Goal: Contribute content: Add original content to the website for others to see

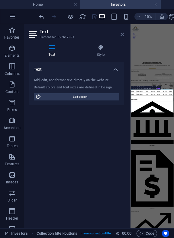
click at [121, 35] on icon at bounding box center [122, 34] width 4 height 5
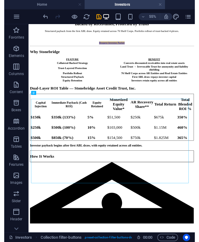
scroll to position [308, 0]
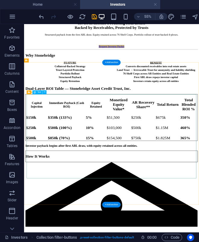
click at [131, 178] on div "Capital Injection Immediate Payback (Cash ROI) Equity Retained Monetized Equity…" at bounding box center [184, 194] width 314 height 85
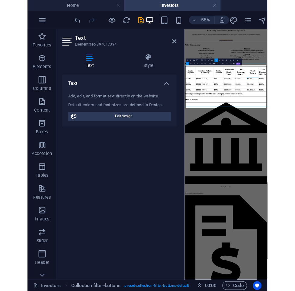
scroll to position [314, 0]
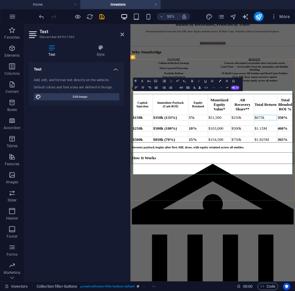
click at [131, 175] on strong "Equity Retained" at bounding box center [253, 170] width 22 height 13
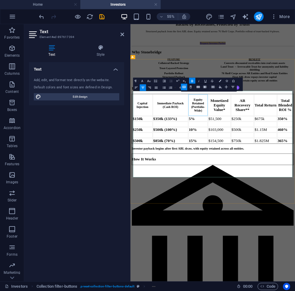
click at [131, 201] on td "5%" at bounding box center [253, 196] width 35 height 9
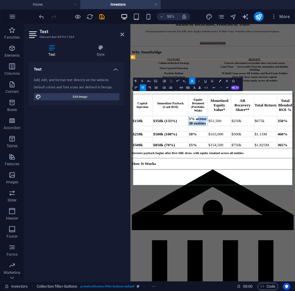
drag, startPoint x: 248, startPoint y: 204, endPoint x: 266, endPoint y: 216, distance: 22.2
click at [131, 209] on td "5% across 38 entities" at bounding box center [253, 200] width 35 height 17
click at [131, 200] on strong "5% across 38 entities" at bounding box center [252, 200] width 32 height 16
drag, startPoint x: 247, startPoint y: 203, endPoint x: 265, endPoint y: 216, distance: 22.3
click at [131, 209] on td "5% across 38 entities" at bounding box center [253, 200] width 35 height 17
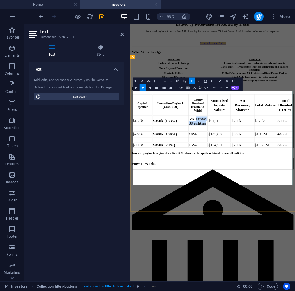
copy strong "across 38 entities"
click at [131, 229] on td "10%" at bounding box center [253, 224] width 35 height 9
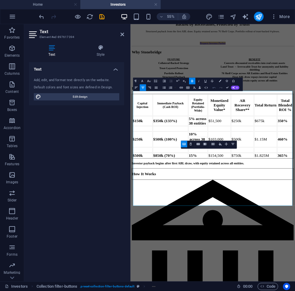
click at [131, 88] on icon "button" at bounding box center [214, 88] width 4 height 4
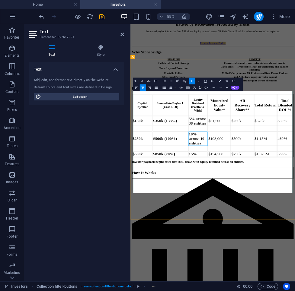
click at [131, 238] on td "15%" at bounding box center [253, 260] width 35 height 9
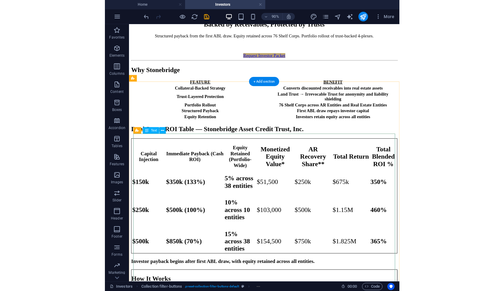
scroll to position [315, 0]
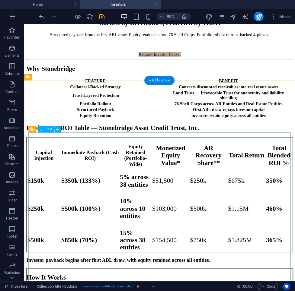
click at [131, 200] on div "Capital Injection Immediate Payback (Cash ROI) Equity Retained (Portfolio-Wide)…" at bounding box center [175, 214] width 296 height 128
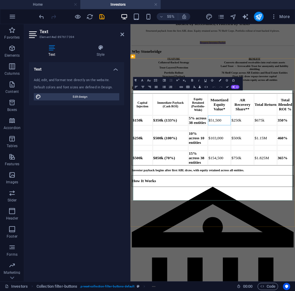
click at [131, 203] on span "$51,500" at bounding box center [284, 199] width 24 height 8
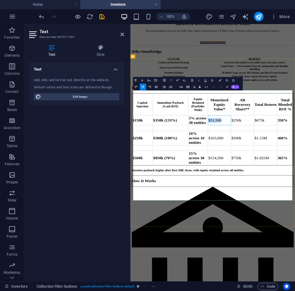
drag, startPoint x: 301, startPoint y: 211, endPoint x: 280, endPoint y: 212, distance: 20.8
click at [131, 203] on span "$51,500" at bounding box center [284, 199] width 24 height 8
drag, startPoint x: 308, startPoint y: 210, endPoint x: 273, endPoint y: 210, distance: 35.3
click at [131, 208] on td "~$1.957M" at bounding box center [291, 198] width 41 height 17
click at [131, 81] on icon "button" at bounding box center [220, 80] width 2 height 2
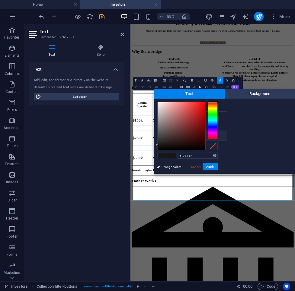
click at [131, 168] on div "#171717 Supported formats #0852ed rgb(8, 82, 237) rgba(8, 82, 237, 90%) hsv(221…" at bounding box center [187, 180] width 67 height 162
click at [131, 168] on link "Cancel" at bounding box center [195, 167] width 11 height 5
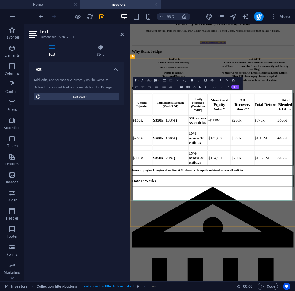
click at [131, 207] on strong "5% across 38 entities" at bounding box center [252, 199] width 32 height 16
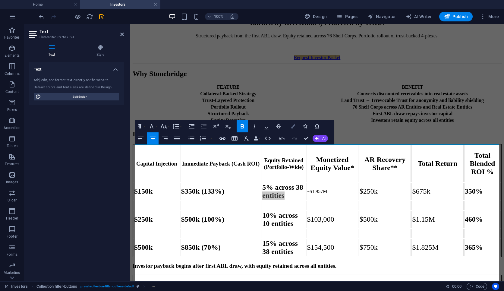
click at [131, 127] on icon "button" at bounding box center [293, 126] width 4 height 4
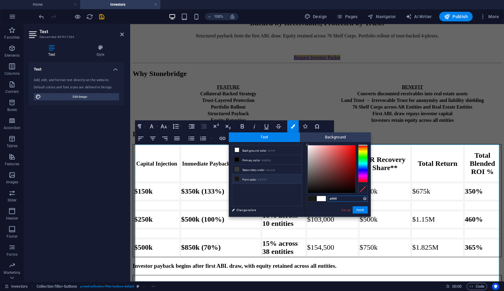
click at [131, 198] on input "#ffffff" at bounding box center [348, 199] width 40 height 6
click at [131, 211] on link "Cancel" at bounding box center [346, 210] width 11 height 5
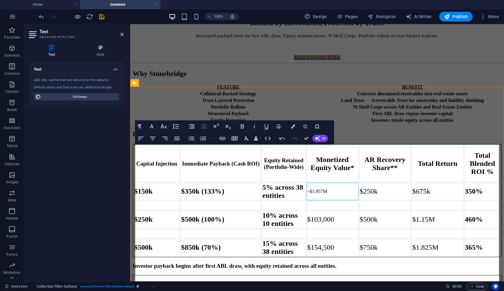
click at [131, 200] on td "~$1.957M" at bounding box center [333, 191] width 52 height 17
drag, startPoint x: 350, startPoint y: 210, endPoint x: 315, endPoint y: 210, distance: 35.9
click at [131, 200] on td "~$1.957M" at bounding box center [333, 191] width 52 height 17
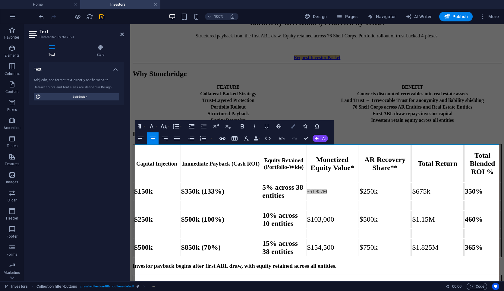
click at [131, 127] on icon "button" at bounding box center [293, 126] width 4 height 4
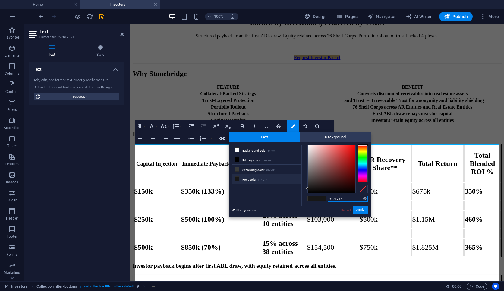
click at [131, 198] on input "#171717" at bounding box center [348, 199] width 40 height 6
type input "#ffffff"
click at [131, 208] on button "Apply" at bounding box center [360, 209] width 15 height 7
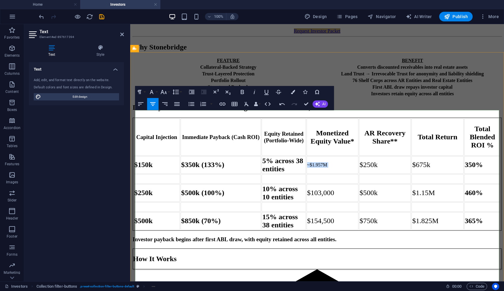
scroll to position [350, 0]
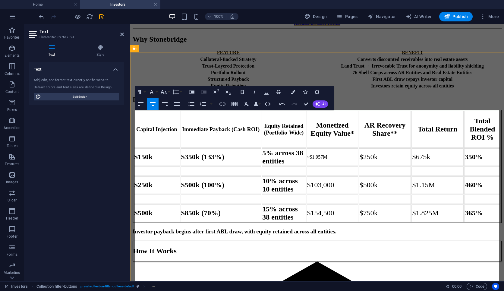
click at [131, 189] on span "$103,000" at bounding box center [320, 185] width 27 height 8
click at [131, 160] on span "~$1.957M" at bounding box center [317, 156] width 20 height 5
drag, startPoint x: 350, startPoint y: 176, endPoint x: 313, endPoint y: 176, distance: 36.8
click at [131, 160] on span "~$1.957M" at bounding box center [317, 156] width 20 height 5
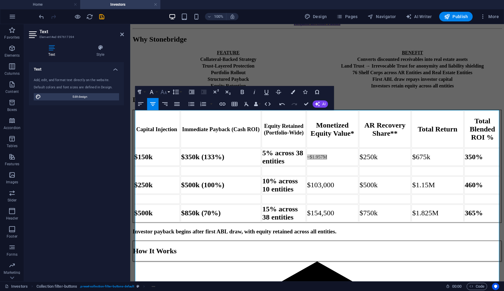
click at [131, 90] on icon "button" at bounding box center [163, 91] width 7 height 7
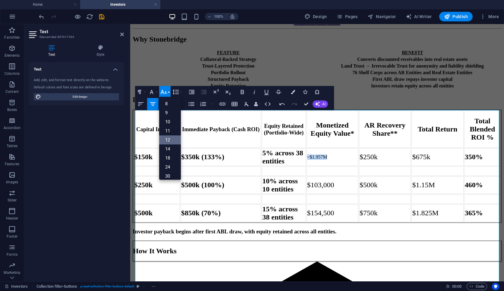
click at [131, 141] on link "12" at bounding box center [170, 139] width 22 height 9
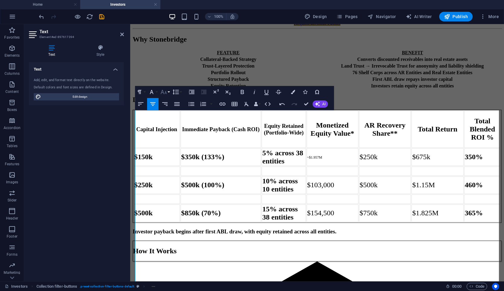
click at [131, 92] on icon "button" at bounding box center [164, 92] width 6 height 4
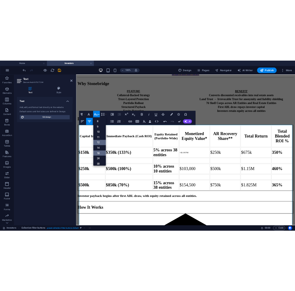
scroll to position [43, 0]
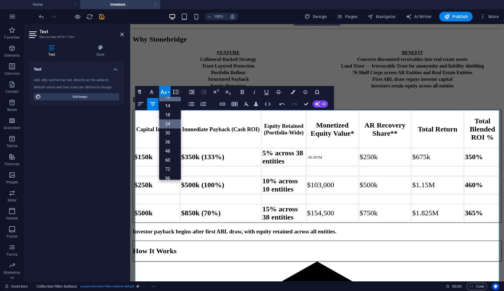
click at [131, 125] on link "24" at bounding box center [170, 123] width 22 height 9
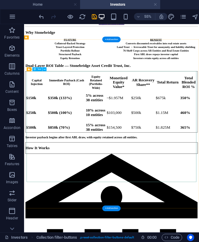
click at [131, 175] on div "Capital Injection Immediate Payback (Cash ROI) Equity Retained (Portfolio-Wide)…" at bounding box center [184, 165] width 314 height 111
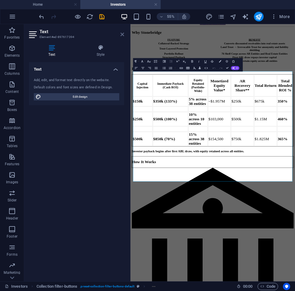
click at [121, 35] on icon at bounding box center [122, 34] width 4 height 5
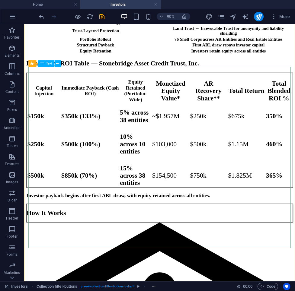
scroll to position [390, 0]
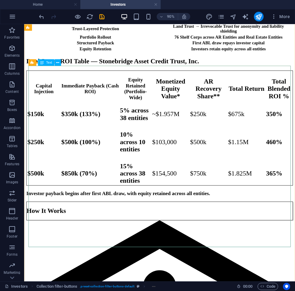
click at [131, 134] on div "Capital Injection Immediate Payback (Cash ROI) Equity Retained (Portfolio-Wide)…" at bounding box center [175, 139] width 296 height 128
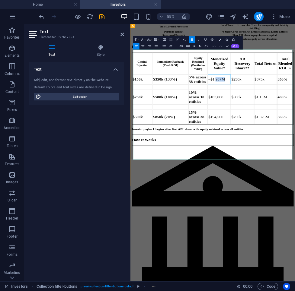
drag, startPoint x: 303, startPoint y: 136, endPoint x: 289, endPoint y: 137, distance: 14.2
click at [131, 128] on span "~$1.957M" at bounding box center [287, 125] width 30 height 8
drag, startPoint x: 278, startPoint y: 134, endPoint x: 304, endPoint y: 136, distance: 25.7
click at [131, 128] on span "~$1.957M" at bounding box center [287, 125] width 30 height 8
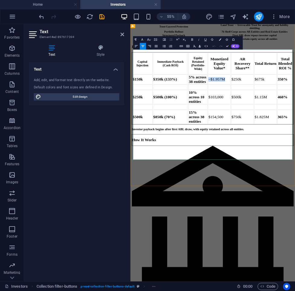
copy span "~$1.957M"
click at [131, 161] on span "$103,000" at bounding box center [285, 157] width 27 height 8
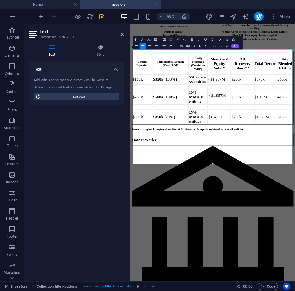
click at [131, 46] on icon "button" at bounding box center [213, 46] width 3 height 1
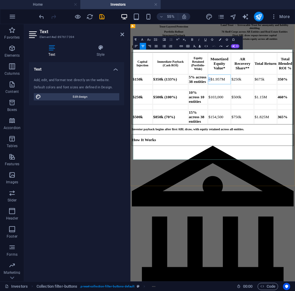
click at [131, 128] on span "~$1.957M" at bounding box center [287, 125] width 30 height 8
copy span "~"
click at [131, 161] on span "$103,000" at bounding box center [285, 157] width 27 height 8
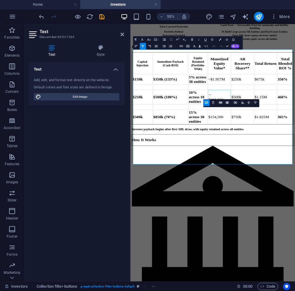
click at [131, 46] on button "Undo" at bounding box center [214, 46] width 6 height 7
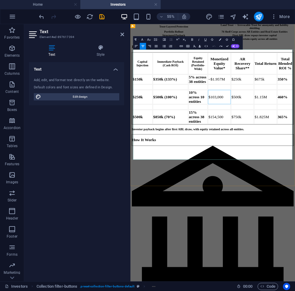
click at [131, 180] on td at bounding box center [291, 174] width 41 height 9
click at [131, 170] on td "$103,000" at bounding box center [291, 157] width 41 height 26
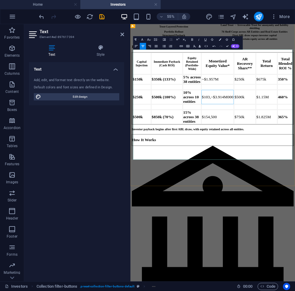
click at [131, 161] on span "$103,~$3.914M000" at bounding box center [288, 157] width 57 height 8
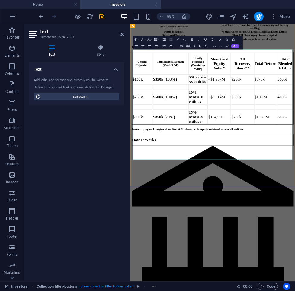
click at [131, 197] on span "$154,500" at bounding box center [285, 193] width 27 height 8
drag, startPoint x: 303, startPoint y: 253, endPoint x: 276, endPoint y: 253, distance: 26.5
click at [131, 206] on td "$154,500" at bounding box center [291, 193] width 41 height 26
click at [131, 46] on icon "button" at bounding box center [214, 46] width 4 height 4
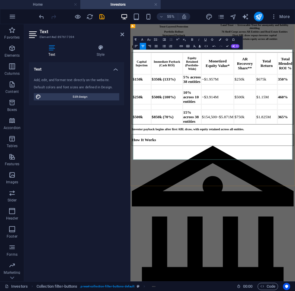
click at [131, 197] on span "$154,500~$5.871M" at bounding box center [288, 193] width 57 height 8
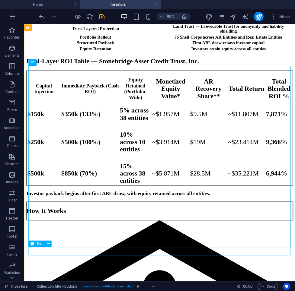
click at [131, 215] on div "Investor payback begins after first ABL draw, with equity retained across all e…" at bounding box center [175, 212] width 296 height 7
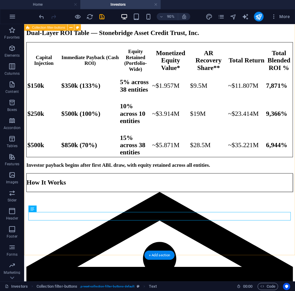
scroll to position [439, 0]
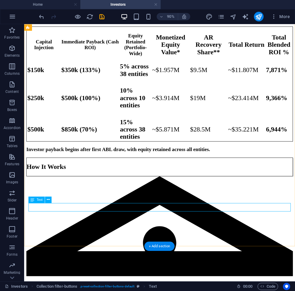
click at [131, 166] on div "Investor payback begins after first ABL draw, with equity retained across all e…" at bounding box center [175, 163] width 296 height 7
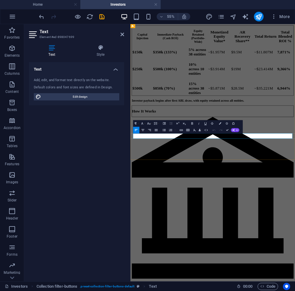
click at [131, 166] on span "Investor payback begins after first ABL draw, with equity retained across all e…" at bounding box center [235, 163] width 204 height 6
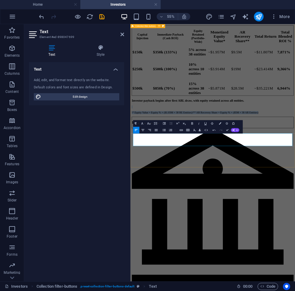
drag, startPoint x: 341, startPoint y: 240, endPoint x: 135, endPoint y: 239, distance: 206.3
click at [131, 188] on div "Dual-Layer ROI Table — Stonebridge Asset Credit Trust, Inc. Capital Injection I…" at bounding box center [280, 100] width 294 height 176
click at [131, 124] on button "Font Size" at bounding box center [149, 123] width 6 height 7
click at [131, 155] on link "14" at bounding box center [146, 154] width 12 height 5
click at [131, 125] on icon "button" at bounding box center [149, 124] width 4 height 4
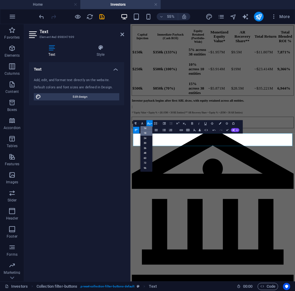
scroll to position [49, 0]
click at [131, 138] on link "24" at bounding box center [146, 137] width 12 height 5
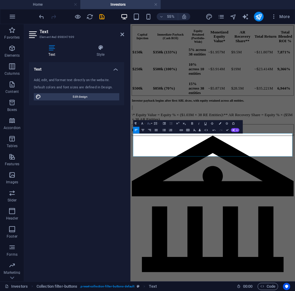
click at [131, 123] on icon "button" at bounding box center [149, 124] width 4 height 4
click at [131, 135] on link "18" at bounding box center [146, 133] width 12 height 5
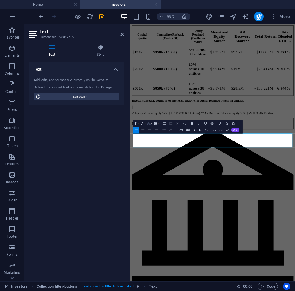
click at [131, 124] on icon "button" at bounding box center [149, 124] width 4 height 4
click at [131, 138] on link "24" at bounding box center [146, 137] width 12 height 5
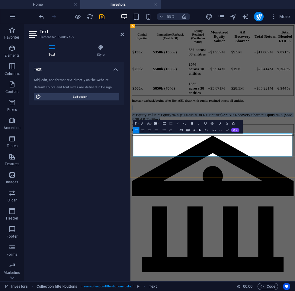
click at [131, 201] on span "\* Equity Value = Equity % × ($1.03M × 38 RE Entities)\** AR Recovery Share = E…" at bounding box center [279, 193] width 292 height 16
click at [131, 201] on span "* Equity Value = Equity % × ($1.03M × 38 RE Entities)\** AR Recovery Share = Eq…" at bounding box center [278, 193] width 290 height 16
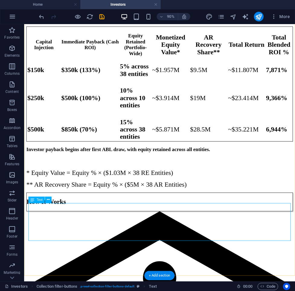
click at [131, 206] on div "Investor payback begins after first ABL draw, with equity retained across all e…" at bounding box center [175, 183] width 296 height 46
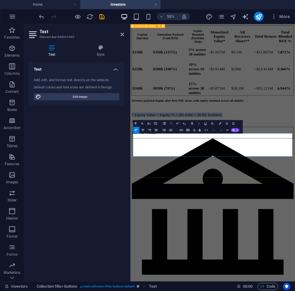
drag, startPoint x: 306, startPoint y: 262, endPoint x: 133, endPoint y: 251, distance: 173.2
click at [131, 206] on div "Dual-Layer ROI Table — Stonebridge Asset Credit Trust, Inc. Capital Injection I…" at bounding box center [280, 109] width 294 height 194
click at [131, 123] on icon "button" at bounding box center [220, 123] width 2 height 2
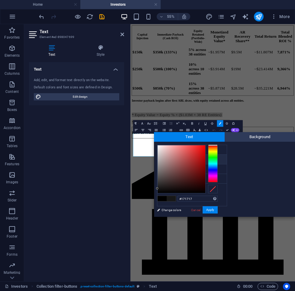
click at [131, 201] on span at bounding box center [170, 198] width 9 height 5
click at [131, 209] on button "Apply" at bounding box center [209, 209] width 15 height 7
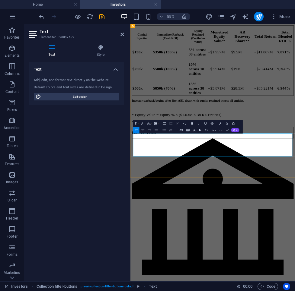
click at [131, 206] on p "** AR Recovery Share = Equity % × ($5M × 38 AR Entities)" at bounding box center [280, 202] width 294 height 8
click at [131, 166] on span "Investor payback begins after first ABL draw, with equity retained across all e…" at bounding box center [235, 163] width 204 height 6
click at [131, 122] on icon "button" at bounding box center [192, 123] width 2 height 2
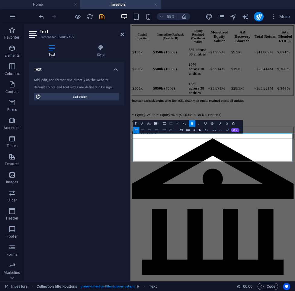
click at [131, 122] on icon "button" at bounding box center [192, 123] width 2 height 2
click at [131, 180] on p at bounding box center [280, 176] width 294 height 8
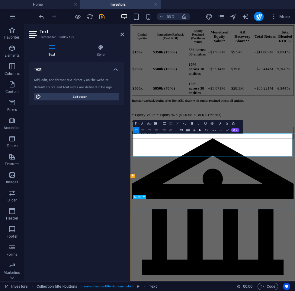
click at [131, 232] on div "How It Works" at bounding box center [280, 221] width 294 height 21
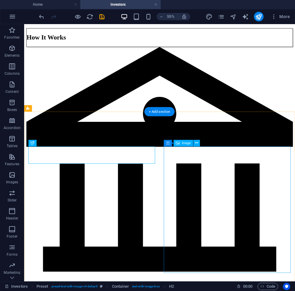
scroll to position [808, 0]
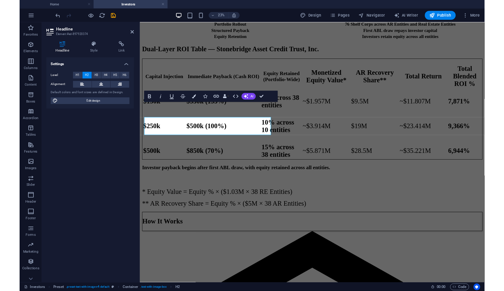
scroll to position [858, 0]
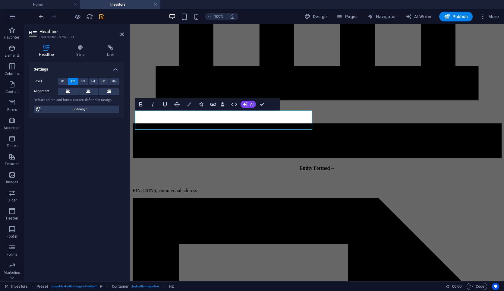
click at [131, 107] on button "Colors" at bounding box center [188, 104] width 11 height 12
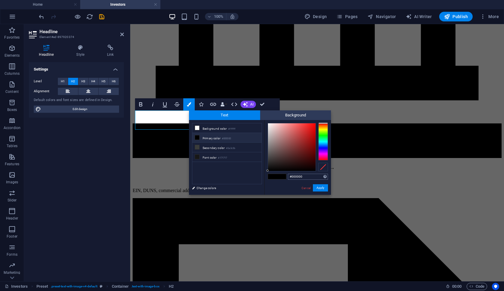
click at [131, 176] on input "#000000" at bounding box center [308, 177] width 40 height 6
click at [131, 188] on link "Cancel" at bounding box center [306, 188] width 11 height 5
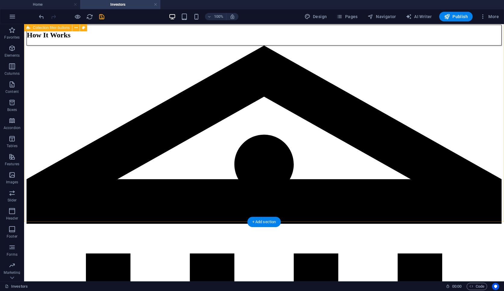
scroll to position [508, 0]
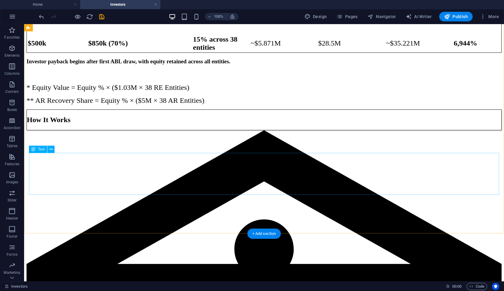
click at [131, 105] on div "Investor payback begins after first ABL draw, with equity retained across all e…" at bounding box center [264, 81] width 475 height 46
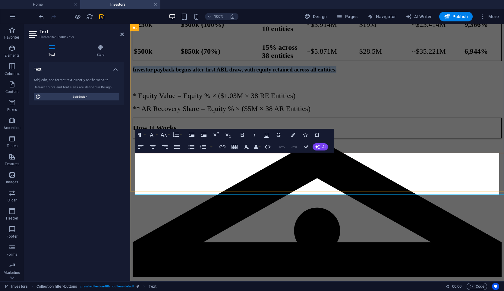
click at [131, 73] on span "Investor payback begins after first ABL draw, with equity retained across all e…" at bounding box center [235, 69] width 204 height 6
click at [131, 135] on icon "button" at bounding box center [293, 135] width 4 height 4
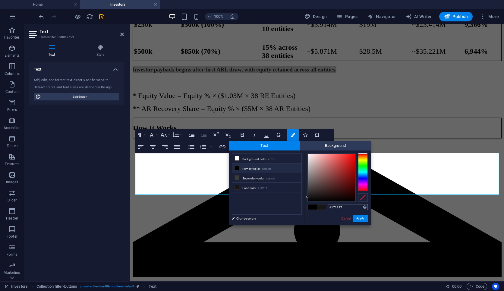
click at [131, 208] on input "#171717" at bounding box center [348, 207] width 40 height 6
click at [131, 217] on button "Apply" at bounding box center [360, 218] width 15 height 7
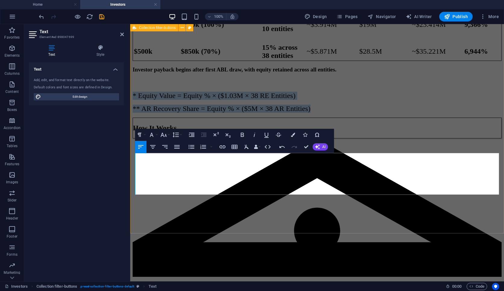
drag, startPoint x: 302, startPoint y: 189, endPoint x: 135, endPoint y: 176, distance: 167.9
click at [131, 113] on div "Dual-Layer ROI Table — Stonebridge Asset Credit Trust, Inc. Capital Injection I…" at bounding box center [317, 25] width 369 height 176
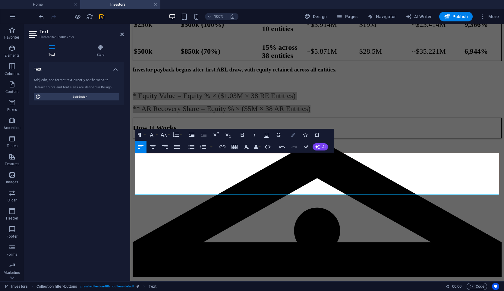
click at [131, 136] on icon "button" at bounding box center [293, 135] width 4 height 4
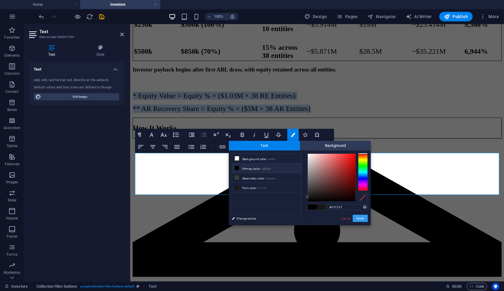
click at [131, 217] on button "Apply" at bounding box center [360, 218] width 15 height 7
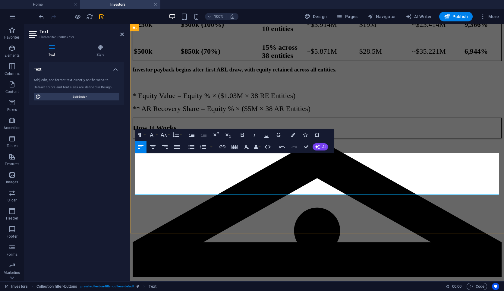
click at [131, 100] on p "* Equity Value = Equity % × ($1.03M × 38 RE Entities)" at bounding box center [317, 96] width 369 height 8
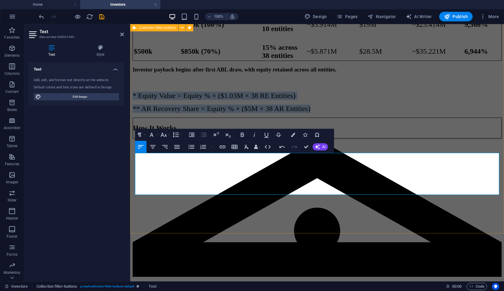
drag, startPoint x: 306, startPoint y: 191, endPoint x: 132, endPoint y: 178, distance: 174.5
click at [131, 113] on div "Dual-Layer ROI Table — Stonebridge Asset Credit Trust, Inc. Capital Injection I…" at bounding box center [317, 25] width 369 height 176
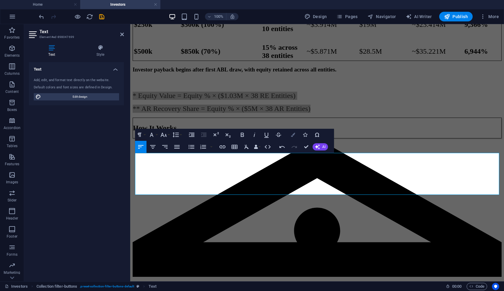
click at [131, 133] on icon "button" at bounding box center [293, 135] width 4 height 4
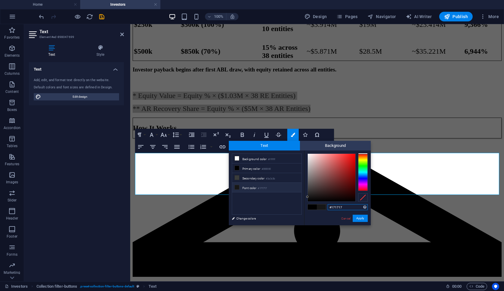
click at [131, 207] on input "#171717" at bounding box center [348, 207] width 40 height 6
paste input "#000000"
type input "#000000"
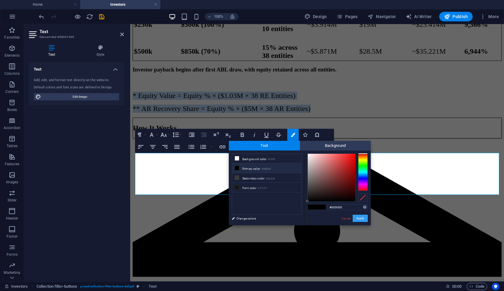
click at [131, 221] on button "Apply" at bounding box center [360, 218] width 15 height 7
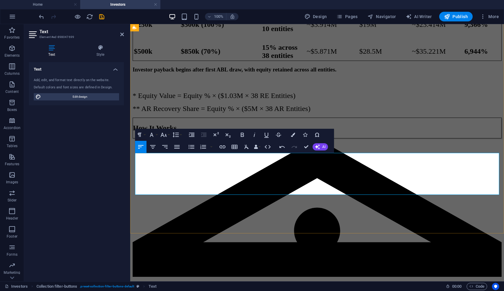
click at [131, 87] on p at bounding box center [317, 83] width 369 height 8
click at [131, 100] on span "* Equity Value = Equity % × ($1.03M × 38 RE Entities)" at bounding box center [214, 96] width 163 height 8
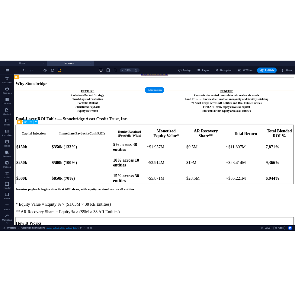
scroll to position [349, 0]
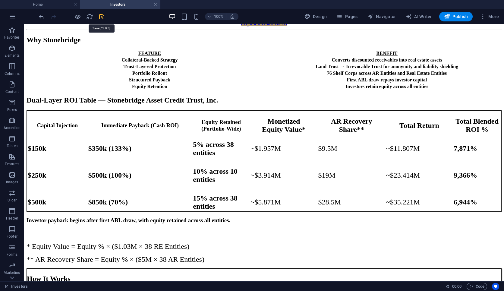
click at [100, 19] on icon "save" at bounding box center [101, 16] width 7 height 7
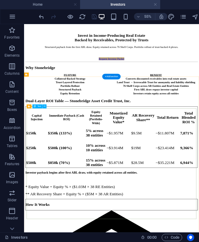
scroll to position [278, 0]
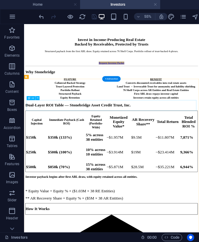
click at [131, 170] on div "Dual-Layer ROI Table — Stonebridge Asset Credit Trust, Inc." at bounding box center [184, 171] width 314 height 8
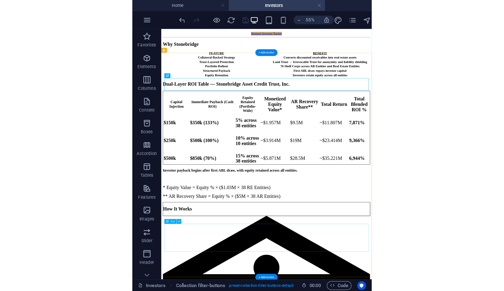
scroll to position [342, 0]
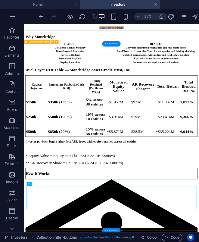
click at [131, 238] on div "Dual-Layer ROI Table — Stonebridge Asset Credit Trust, Inc. Capital Injection I…" at bounding box center [184, 192] width 314 height 178
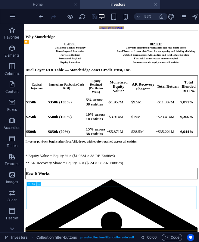
click at [39, 184] on icon at bounding box center [39, 185] width 2 height 4
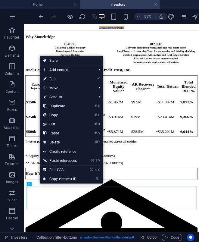
click at [66, 105] on link "⌘ D Duplicate" at bounding box center [60, 106] width 41 height 9
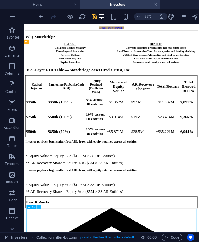
click at [39, 208] on icon at bounding box center [39, 208] width 2 height 4
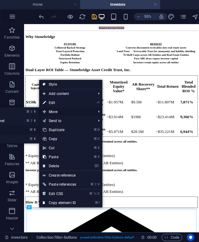
click at [30, 114] on mark "⌘ ⇧ ⬆" at bounding box center [31, 111] width 10 height 9
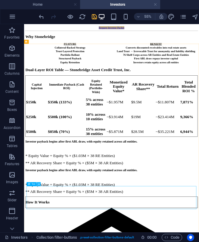
click at [40, 185] on icon at bounding box center [39, 185] width 2 height 4
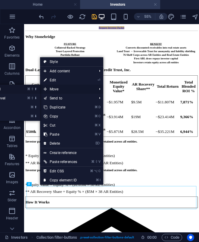
click at [31, 90] on icon "⇧" at bounding box center [32, 89] width 3 height 4
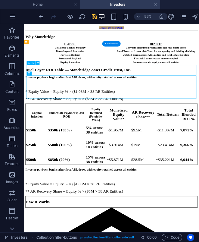
click at [131, 105] on div "Dual-Layer ROI Table — Stonebridge Asset Credit Trust, Inc." at bounding box center [184, 107] width 314 height 8
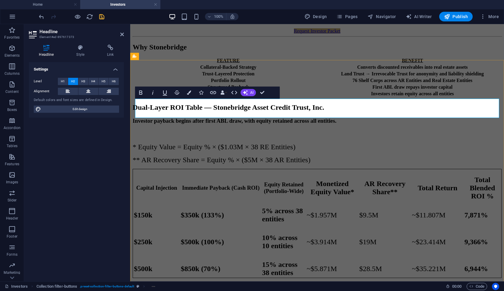
click at [131, 105] on h2 "Dual-Layer ROI Table — Stonebridge Asset Credit Trust, Inc." at bounding box center [317, 107] width 369 height 8
drag, startPoint x: 229, startPoint y: 105, endPoint x: 364, endPoint y: 107, distance: 135.1
click at [131, 107] on h2 "Dual-Layer ROI Table — Stonebridge Asset Credit Trust, Inc." at bounding box center [317, 107] width 369 height 8
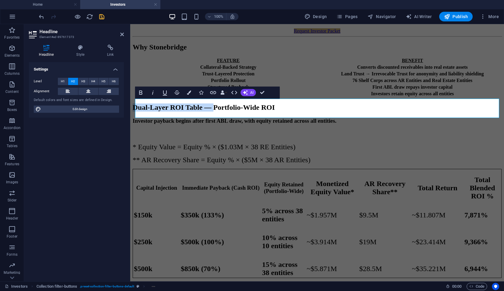
drag, startPoint x: 229, startPoint y: 107, endPoint x: 124, endPoint y: 104, distance: 105.0
click at [131, 106] on h2 "Dual-Layer ROI Table — Portfolio-Wide ROI" at bounding box center [317, 107] width 369 height 8
drag, startPoint x: 216, startPoint y: 106, endPoint x: 140, endPoint y: 105, distance: 76.0
click at [131, 105] on h2 "Dual-Layer ROI Table — Portfolio-Wide ROI" at bounding box center [317, 107] width 369 height 8
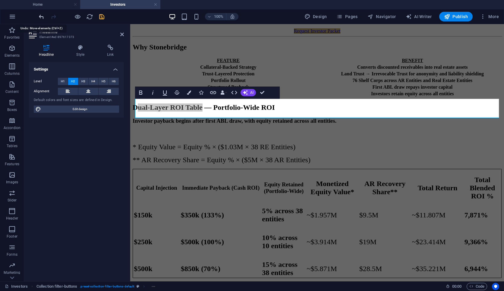
click at [41, 15] on icon "undo" at bounding box center [41, 16] width 7 height 7
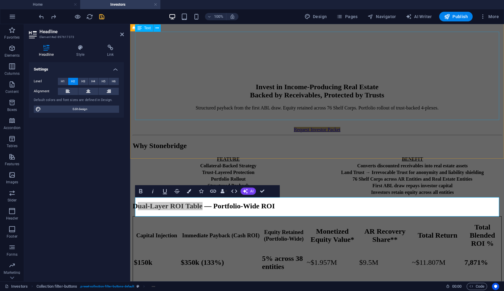
scroll to position [244, 0]
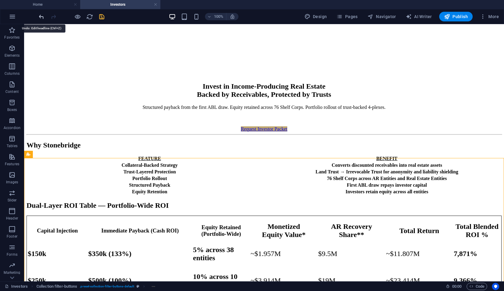
click at [43, 15] on icon "undo" at bounding box center [41, 16] width 7 height 7
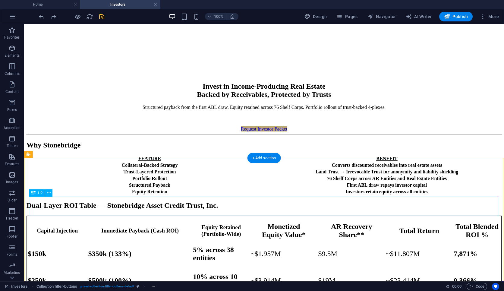
click at [107, 204] on div "Dual-Layer ROI Table — Stonebridge Asset Credit Trust, Inc." at bounding box center [264, 205] width 475 height 8
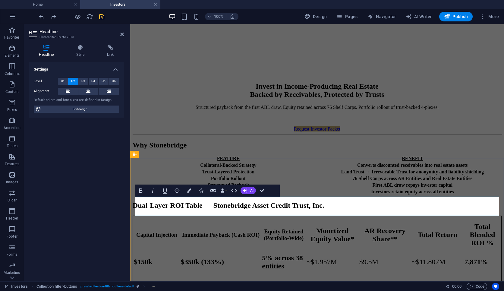
click at [131, 206] on h2 "Dual-Layer ROI Table — Stonebridge Asset Credit Trust, Inc." at bounding box center [317, 205] width 369 height 8
drag, startPoint x: 216, startPoint y: 206, endPoint x: 135, endPoint y: 205, distance: 80.8
click at [131, 205] on h2 "Dual-Layer ROI Table — Stonebridge Asset Credit Trust, Inc." at bounding box center [317, 205] width 369 height 8
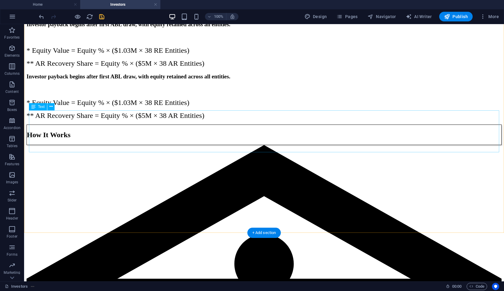
scroll to position [558, 0]
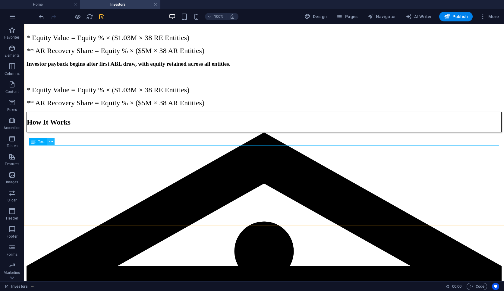
click at [51, 142] on icon at bounding box center [50, 141] width 3 height 6
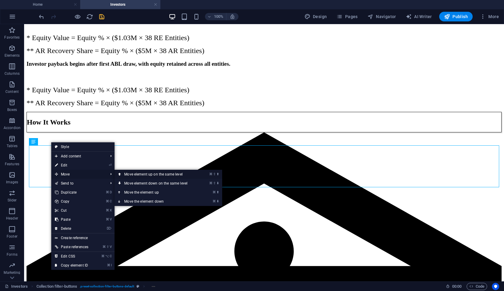
click at [125, 176] on link "⌘ ⇧ ⬆ Move element up on the same level" at bounding box center [157, 174] width 85 height 9
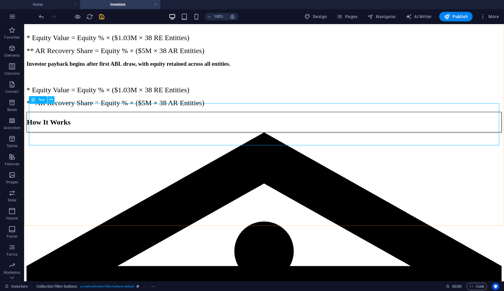
click at [50, 100] on icon at bounding box center [50, 100] width 3 height 6
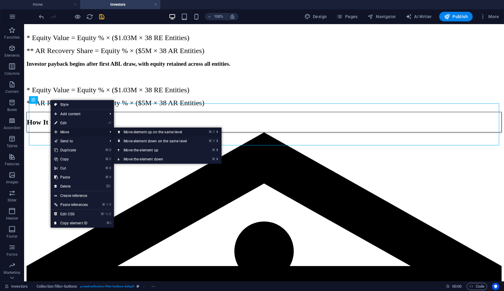
click at [131, 133] on link "⌘ ⇧ ⬆ Move element up on the same level" at bounding box center [156, 132] width 85 height 9
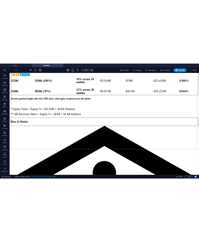
scroll to position [328, 0]
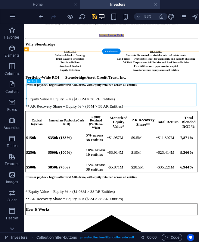
click at [32, 138] on div "Investor payback begins after first ABL draw, with equity retained across all e…" at bounding box center [184, 154] width 314 height 46
click at [32, 136] on div "Investor payback begins after first ABL draw, with equity retained across all e…" at bounding box center [184, 154] width 314 height 46
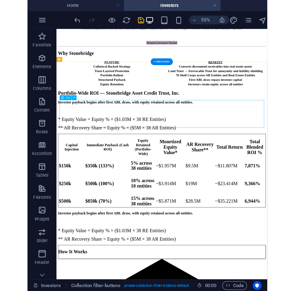
scroll to position [335, 0]
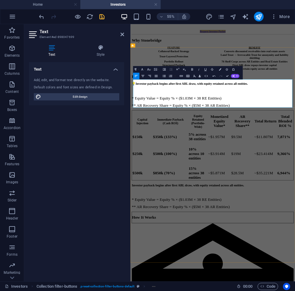
click at [131, 136] on h3 "💡Investor payback begins after first ABL draw, with equity retained across all …" at bounding box center [280, 133] width 294 height 7
drag, startPoint x: 143, startPoint y: 130, endPoint x: 179, endPoint y: 136, distance: 36.3
click at [131, 136] on h3 "💡Investor payback begins after first ABL draw, with equity retained across all …" at bounding box center [280, 133] width 294 height 7
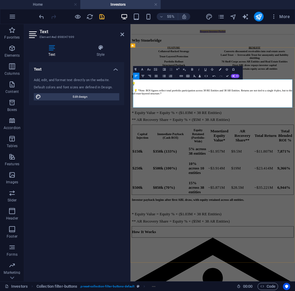
scroll to position [520, 0]
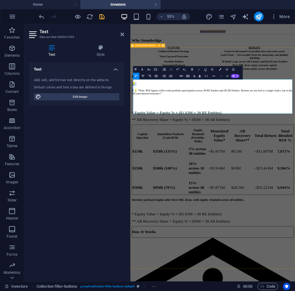
drag, startPoint x: 139, startPoint y: 138, endPoint x: 133, endPoint y: 128, distance: 12.2
click at [131, 128] on div "Portfolio-Wide ROI — Stonebridge Asset Credit Trust, Inc. 💡 > 💡 *Note: ROI figu…" at bounding box center [280, 251] width 294 height 271
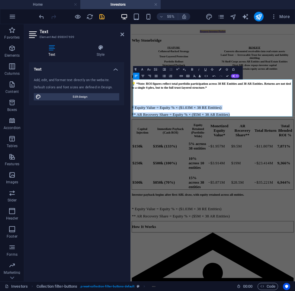
drag, startPoint x: 307, startPoint y: 188, endPoint x: 114, endPoint y: 177, distance: 193.0
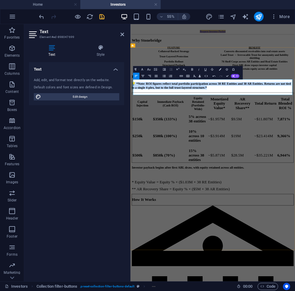
drag, startPoint x: 177, startPoint y: 146, endPoint x: 135, endPoint y: 131, distance: 44.6
click at [131, 131] on h3 "💡 *Note: ROI figures reflect total portfolio participation across 38 RE Entitie…" at bounding box center [280, 136] width 294 height 13
click at [131, 69] on icon "button" at bounding box center [149, 70] width 4 height 4
click at [131, 103] on link "14" at bounding box center [146, 100] width 12 height 5
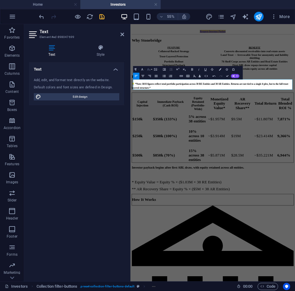
click at [131, 69] on icon "button" at bounding box center [149, 70] width 4 height 4
click at [131, 80] on link "18" at bounding box center [146, 79] width 12 height 5
click at [131, 69] on icon "button" at bounding box center [149, 70] width 4 height 4
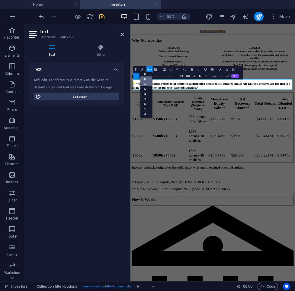
click at [131, 85] on link "24" at bounding box center [146, 83] width 12 height 5
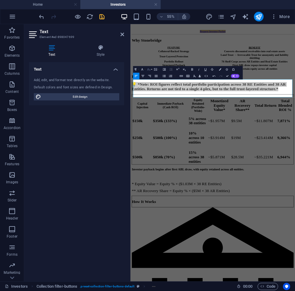
click at [131, 70] on icon "button" at bounding box center [149, 70] width 4 height 4
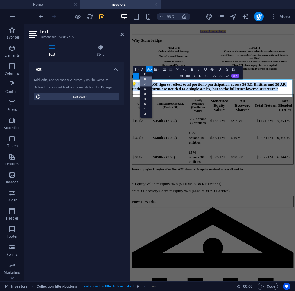
click at [131, 80] on link "18" at bounding box center [146, 79] width 12 height 5
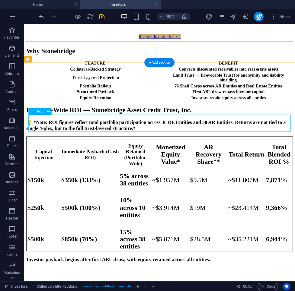
click at [131, 130] on div "💡 *Note: ROI figures reflect total portfolio participation across 38 RE Entitie…" at bounding box center [175, 136] width 296 height 13
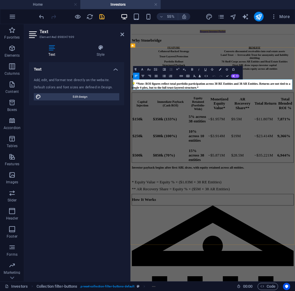
click at [131, 132] on span "💡 *Note: ROI figures reflect total portfolio participation across 38 RE Entitie…" at bounding box center [277, 136] width 288 height 13
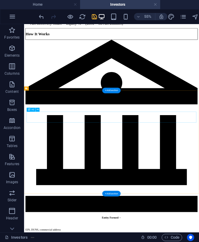
scroll to position [619, 0]
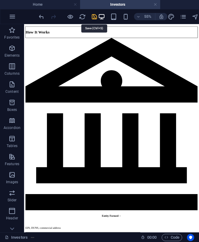
click at [93, 17] on icon "save" at bounding box center [94, 16] width 7 height 7
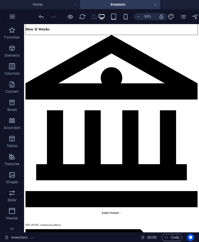
scroll to position [624, 0]
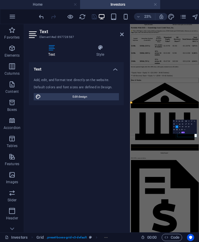
copy span "Held in Land Trust → Irrevocable Trust"
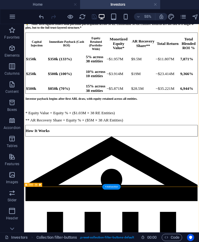
scroll to position [440, 0]
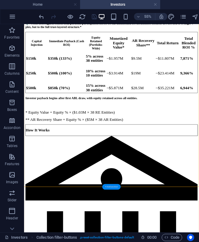
click at [107, 187] on div "+ Add section" at bounding box center [112, 187] width 18 height 6
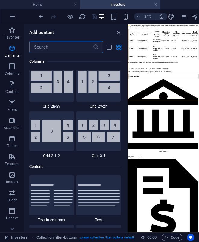
scroll to position [1055, 0]
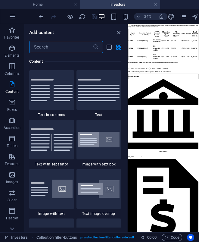
click at [49, 48] on input "text" at bounding box center [61, 47] width 64 height 12
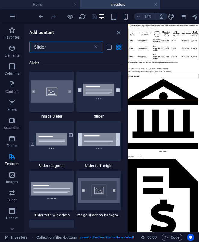
scroll to position [110, 0]
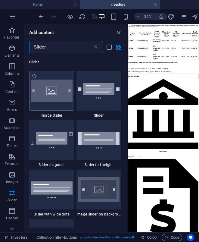
type input "Slider"
click at [54, 97] on div at bounding box center [51, 91] width 45 height 40
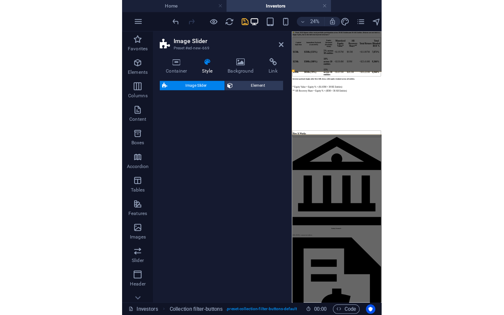
scroll to position [412, 0]
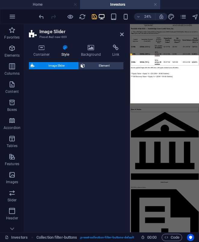
select select "rem"
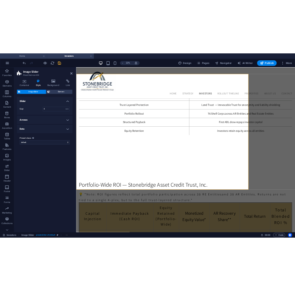
scroll to position [742, 0]
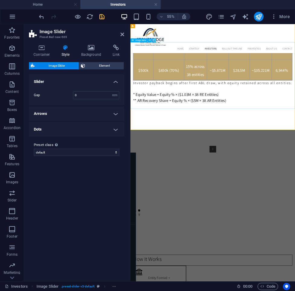
select select "px"
select select "ms"
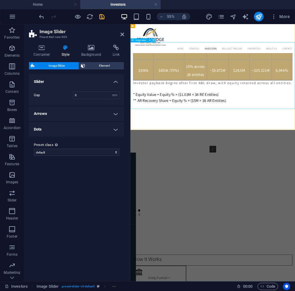
select select "s"
select select "progressive"
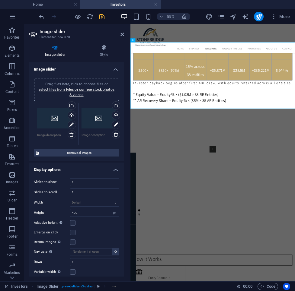
click at [56, 116] on div "Drag files here, click to choose files or select files from Files or our free s…" at bounding box center [54, 118] width 35 height 24
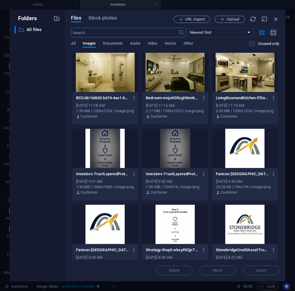
scroll to position [0, 0]
click at [131, 19] on span "Upload" at bounding box center [233, 19] width 12 height 4
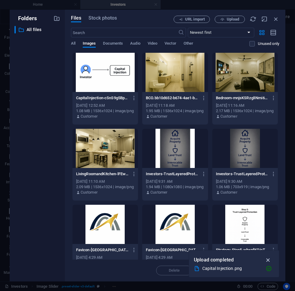
click at [131, 238] on icon "button" at bounding box center [268, 260] width 7 height 7
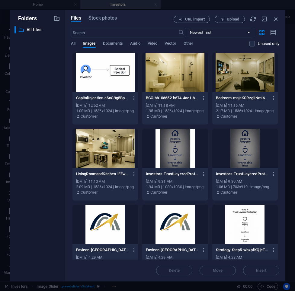
click at [110, 84] on div at bounding box center [104, 72] width 65 height 39
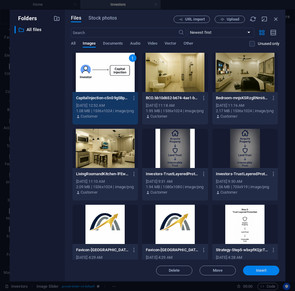
click at [131, 238] on span "Insert" at bounding box center [260, 271] width 31 height 4
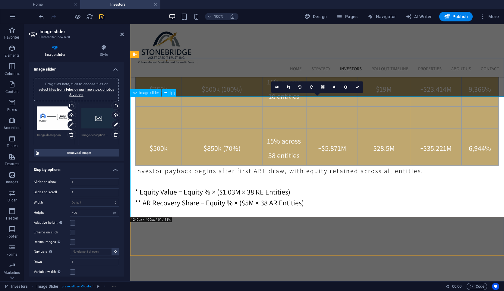
scroll to position [703, 0]
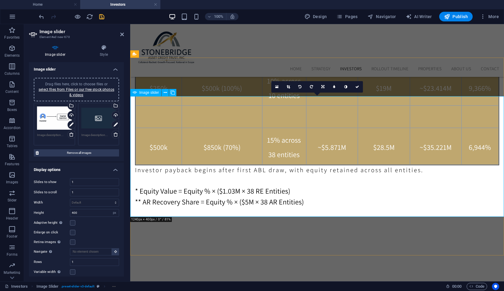
click at [131, 93] on span "Image slider" at bounding box center [149, 93] width 20 height 4
click at [131, 93] on icon at bounding box center [165, 93] width 3 height 6
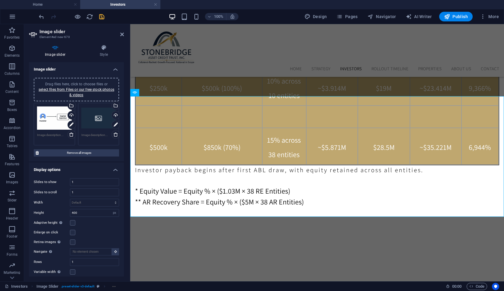
click at [99, 120] on div "Drag files here, click to choose files or select files from Files or our free s…" at bounding box center [98, 118] width 35 height 24
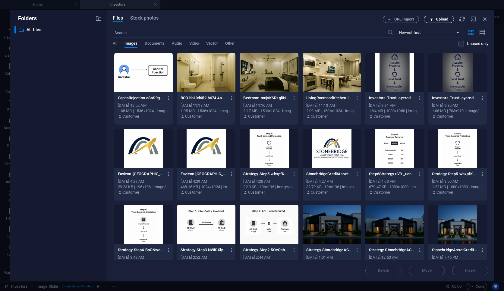
click at [131, 18] on icon "button" at bounding box center [432, 19] width 4 height 4
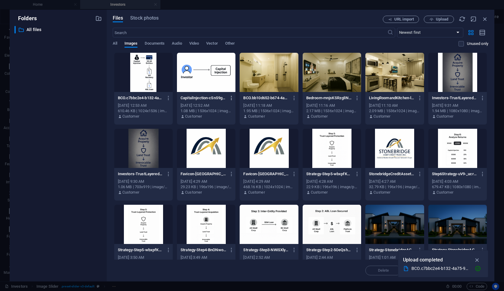
click at [131, 98] on icon "button" at bounding box center [232, 97] width 6 height 5
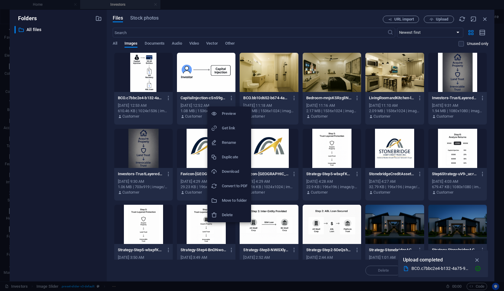
click at [131, 146] on h6 "Rename" at bounding box center [235, 142] width 26 height 7
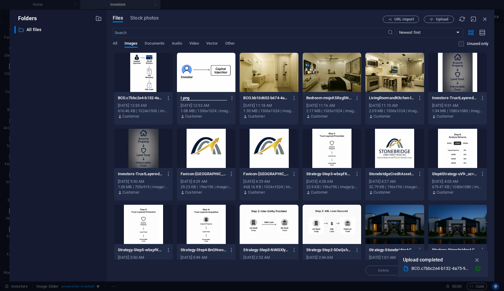
scroll to position [0, 0]
type input "Investment.png"
click at [131, 87] on div at bounding box center [206, 72] width 59 height 39
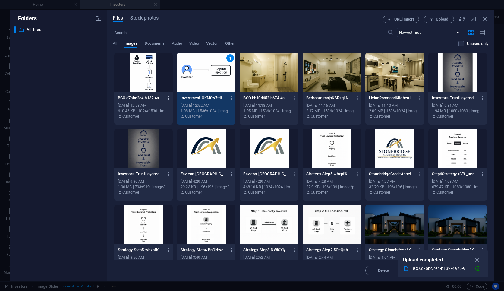
click at [131, 98] on icon "button" at bounding box center [169, 97] width 6 height 5
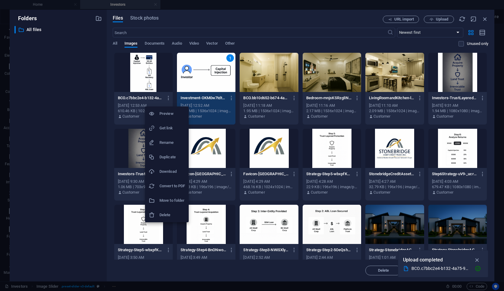
click at [131, 140] on h6 "Rename" at bounding box center [173, 142] width 26 height 7
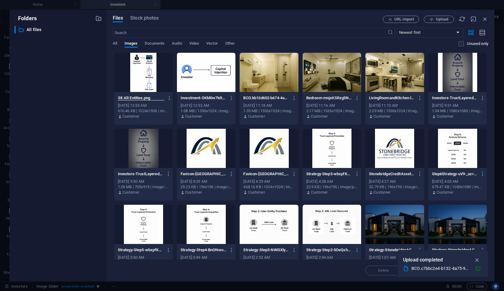
type input "38 AR Entities.png"
click at [124, 82] on div at bounding box center [143, 72] width 59 height 39
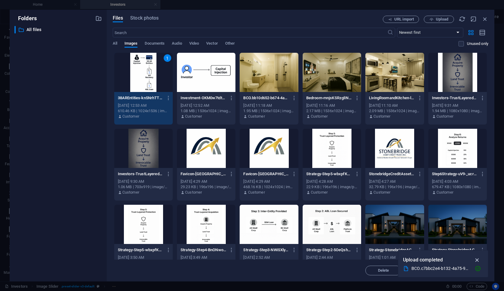
click at [131, 238] on icon "button" at bounding box center [477, 260] width 7 height 7
click at [131, 238] on span "Insert" at bounding box center [470, 271] width 11 height 4
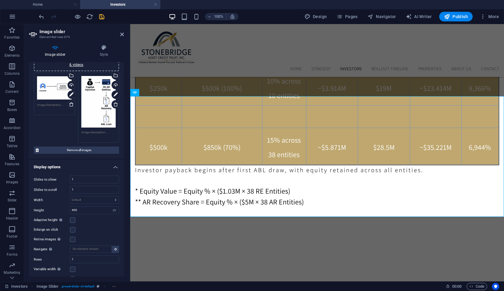
scroll to position [33, 0]
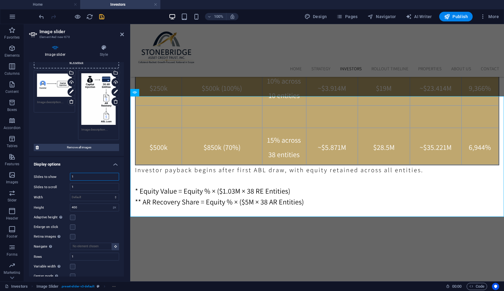
click at [81, 177] on input "1" at bounding box center [94, 176] width 49 height 7
click at [78, 187] on input "1" at bounding box center [94, 186] width 49 height 7
type input "5"
type input "1"
click at [78, 177] on input "1" at bounding box center [94, 176] width 49 height 7
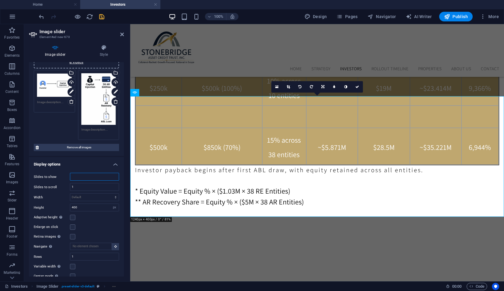
type input "5"
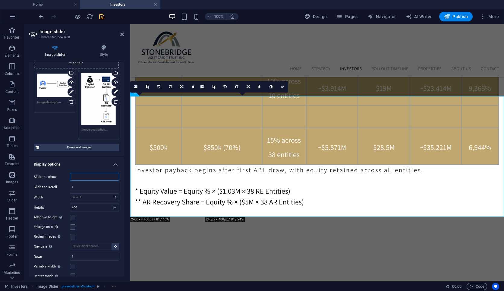
type input "1"
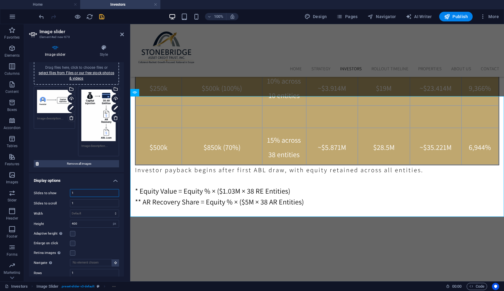
scroll to position [18, 0]
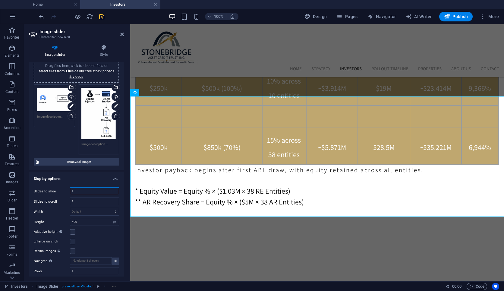
click at [78, 147] on div "Drag files here, click to choose files or select files from Files or our free s…" at bounding box center [99, 119] width 44 height 73
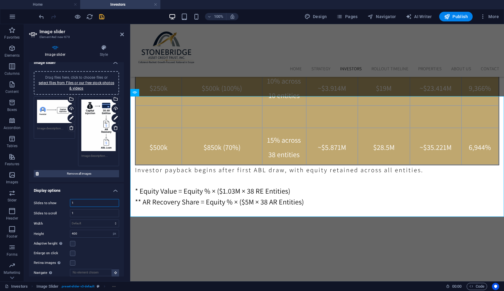
scroll to position [0, 0]
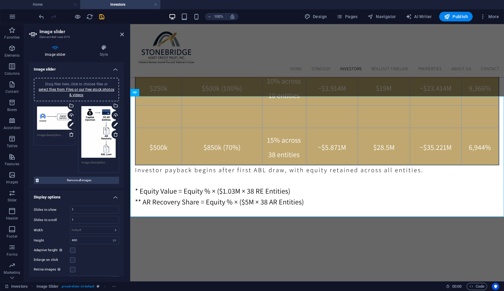
click at [112, 68] on h4 "Image slider" at bounding box center [76, 67] width 95 height 11
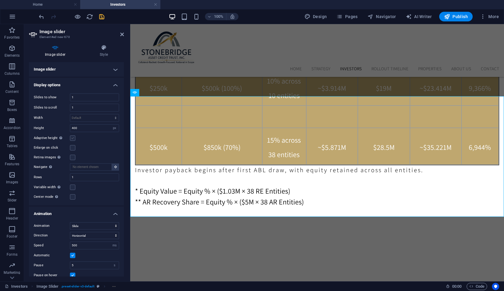
click at [72, 138] on label at bounding box center [72, 137] width 5 height 5
click at [0, 0] on input "Adaptive height Automatically adjust the height for single slide horizontal sli…" at bounding box center [0, 0] width 0 height 0
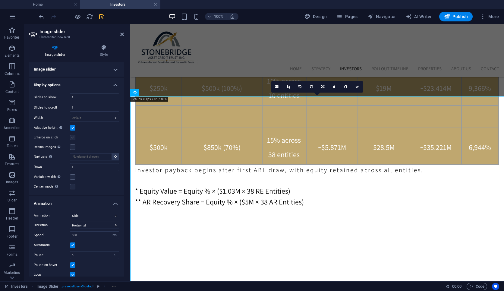
click at [73, 138] on label at bounding box center [72, 137] width 5 height 5
click at [0, 0] on input "Enlarge on click" at bounding box center [0, 0] width 0 height 0
click at [73, 149] on label at bounding box center [72, 146] width 5 height 5
click at [0, 0] on input "Retina images Automatically load retina image and smartphone optimized sizes." at bounding box center [0, 0] width 0 height 0
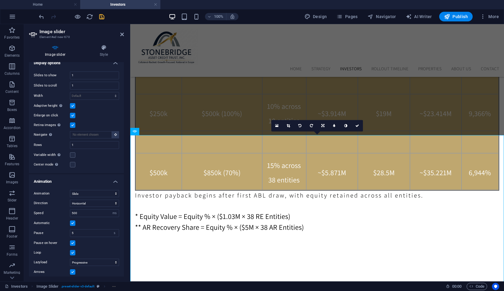
scroll to position [657, 0]
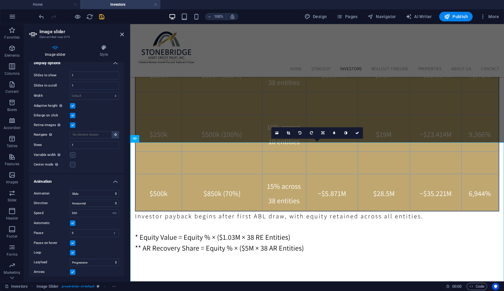
click at [74, 157] on label at bounding box center [72, 154] width 5 height 5
click at [0, 0] on input "Variable width Automatically adjust the width of the visible slide." at bounding box center [0, 0] width 0 height 0
click at [73, 165] on label at bounding box center [72, 164] width 5 height 5
click at [0, 0] on input "Center mode Enables centered view with partial previous/next slide. Use with od…" at bounding box center [0, 0] width 0 height 0
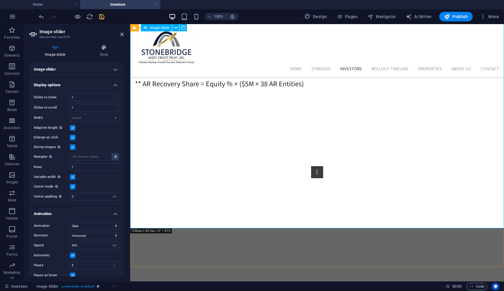
scroll to position [820, 0]
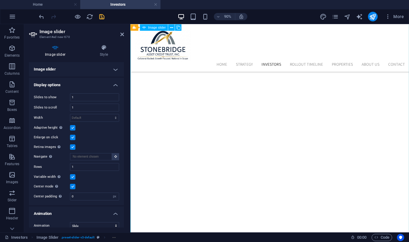
scroll to position [945, 0]
click at [60, 50] on icon at bounding box center [55, 48] width 52 height 6
click at [121, 36] on icon at bounding box center [122, 34] width 4 height 5
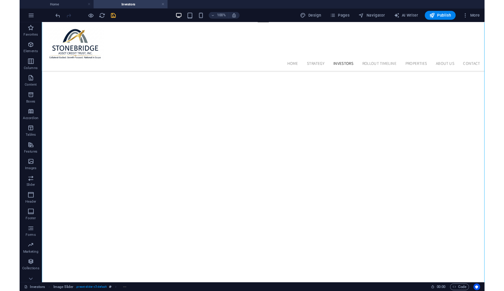
scroll to position [1038, 0]
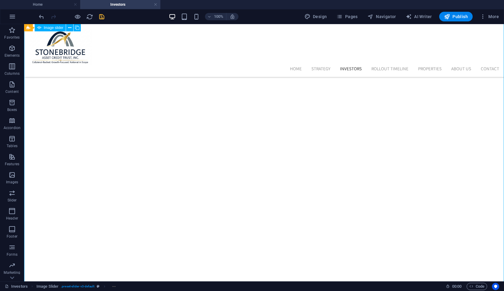
select select "px"
select select "ms"
select select "s"
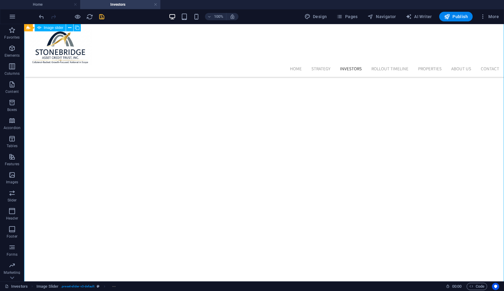
select select "progressive"
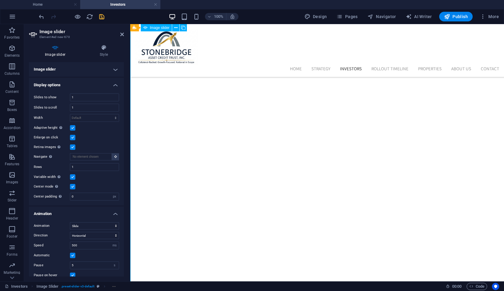
scroll to position [942, 0]
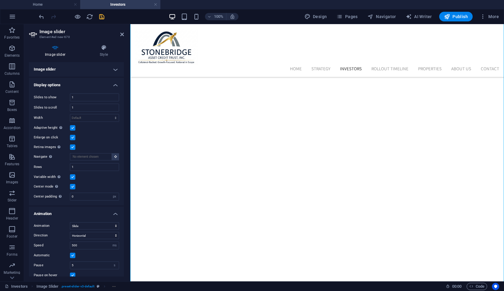
click at [74, 126] on label at bounding box center [72, 127] width 5 height 5
click at [0, 0] on input "Adaptive height Automatically adjust the height for single slide horizontal sli…" at bounding box center [0, 0] width 0 height 0
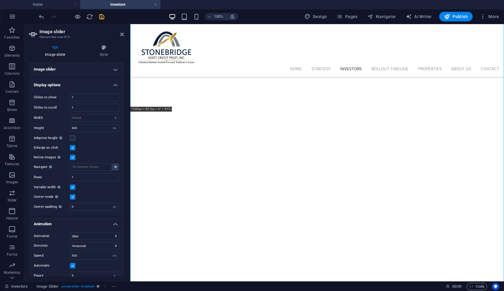
click at [73, 147] on label at bounding box center [72, 147] width 5 height 5
click at [0, 0] on input "Enlarge on click" at bounding box center [0, 0] width 0 height 0
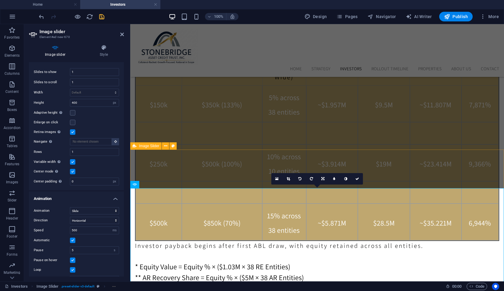
scroll to position [592, 0]
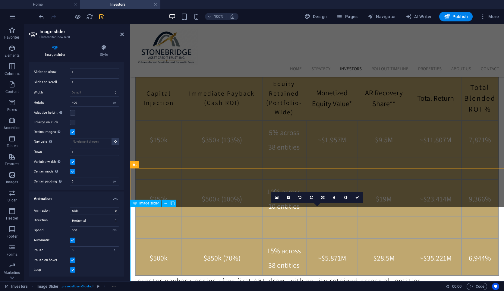
click at [131, 196] on icon at bounding box center [276, 197] width 3 height 4
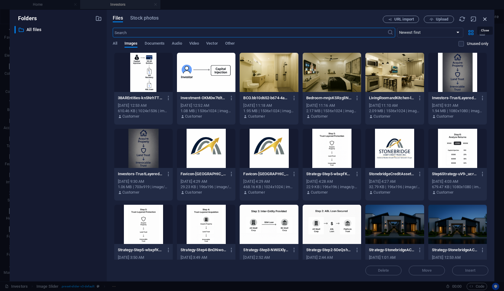
click at [131, 19] on icon "button" at bounding box center [485, 19] width 7 height 7
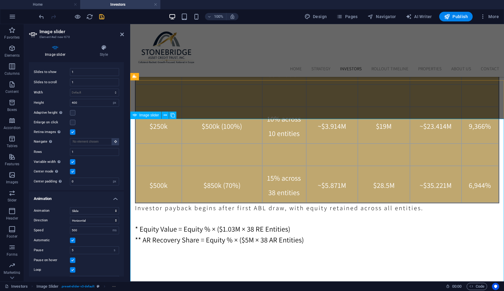
scroll to position [686, 0]
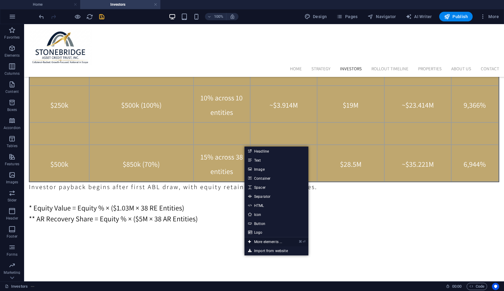
click at [131, 238] on link "⌘ ⏎ More elements ..." at bounding box center [265, 241] width 41 height 9
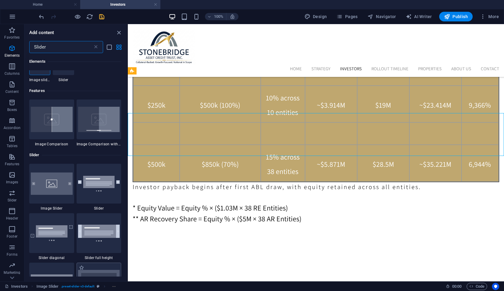
scroll to position [0, 0]
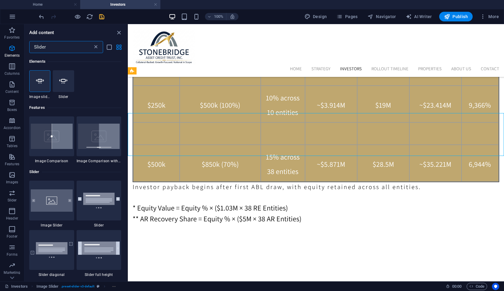
click at [95, 47] on icon at bounding box center [96, 47] width 6 height 6
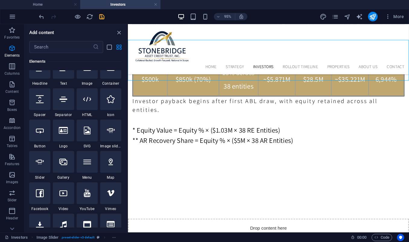
scroll to position [78, 0]
click at [39, 163] on icon at bounding box center [40, 161] width 8 height 8
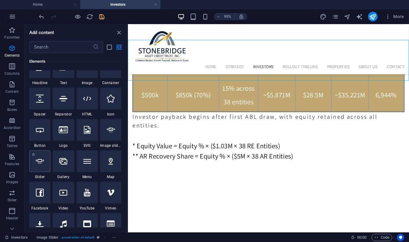
select select "ms"
select select "s"
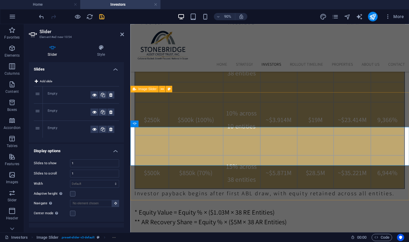
scroll to position [661, 0]
click at [131, 124] on button "1/3" at bounding box center [159, 124] width 7 height 7
click at [131, 124] on icon at bounding box center [173, 124] width 3 height 6
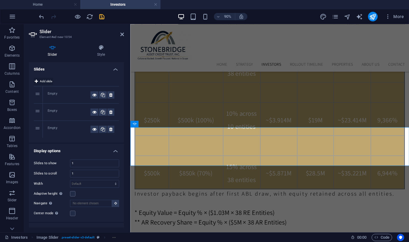
click at [37, 83] on icon at bounding box center [36, 81] width 3 height 7
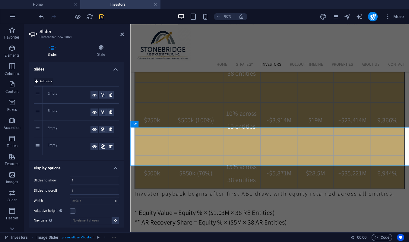
click at [37, 83] on icon at bounding box center [36, 81] width 3 height 7
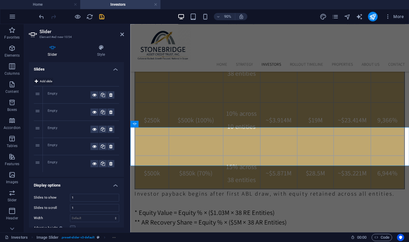
click at [37, 83] on icon at bounding box center [36, 81] width 3 height 7
click at [92, 96] on icon at bounding box center [94, 94] width 4 height 7
click at [64, 94] on div "Empty" at bounding box center [69, 94] width 43 height 7
click at [36, 95] on div "1" at bounding box center [38, 95] width 9 height 17
click at [52, 95] on div "Empty" at bounding box center [69, 94] width 43 height 7
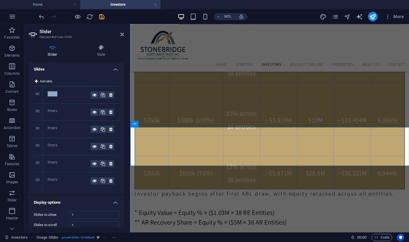
click at [52, 95] on div "Empty" at bounding box center [69, 94] width 43 height 7
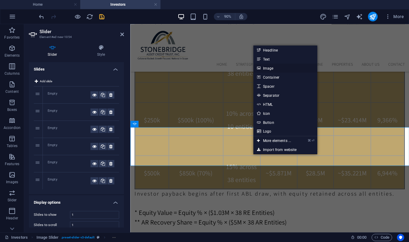
click at [131, 70] on link "Image" at bounding box center [285, 68] width 64 height 9
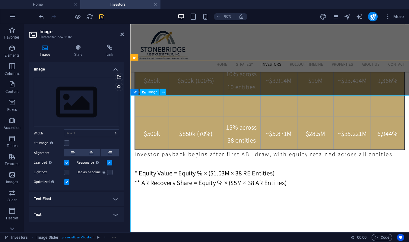
scroll to position [705, 0]
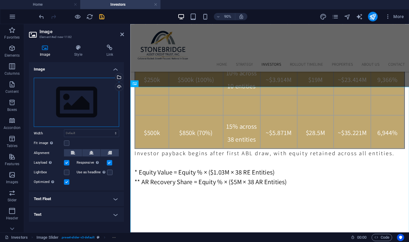
click at [76, 111] on div "Drag files here, click to choose files or select files from Files or our free s…" at bounding box center [76, 102] width 85 height 49
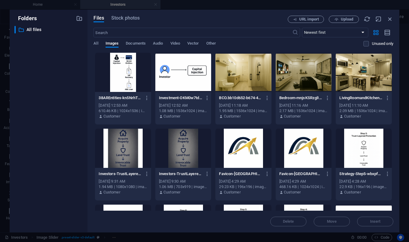
click at [76, 111] on div "​ All files All files" at bounding box center [48, 127] width 68 height 202
click at [131, 77] on div at bounding box center [183, 72] width 56 height 39
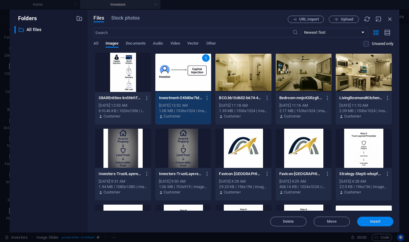
click at [131, 220] on span "Insert" at bounding box center [375, 222] width 11 height 4
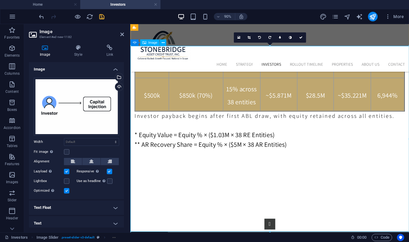
scroll to position [742, 0]
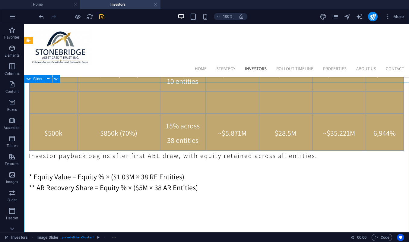
scroll to position [716, 0]
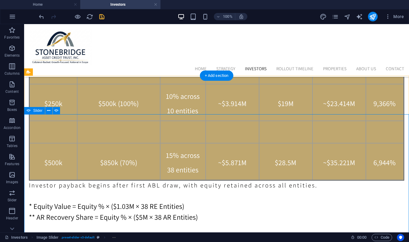
scroll to position [675, 0]
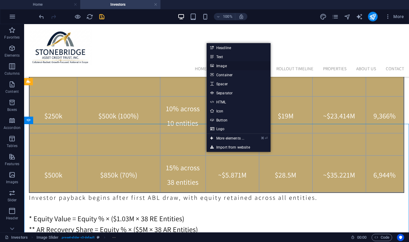
click at [131, 65] on link "Image" at bounding box center [239, 65] width 64 height 9
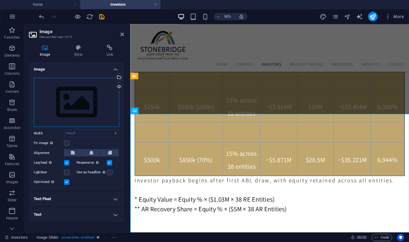
click at [85, 102] on div "Drag files here, click to choose files or select files from Files or our free s…" at bounding box center [76, 102] width 85 height 49
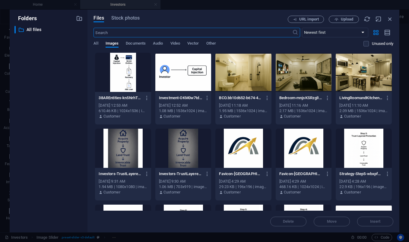
click at [131, 83] on div at bounding box center [123, 72] width 56 height 39
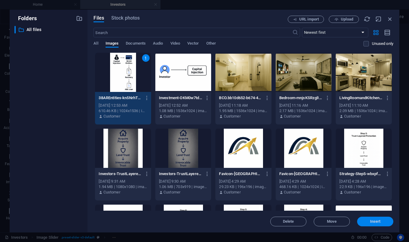
click at [131, 220] on span "Insert" at bounding box center [375, 222] width 11 height 4
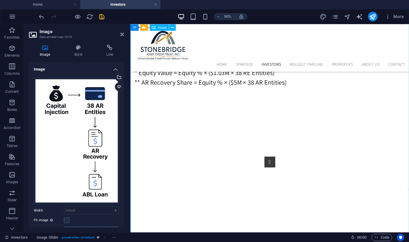
scroll to position [812, 0]
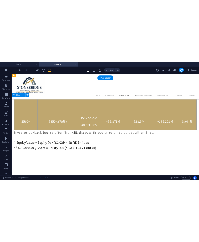
scroll to position [727, 0]
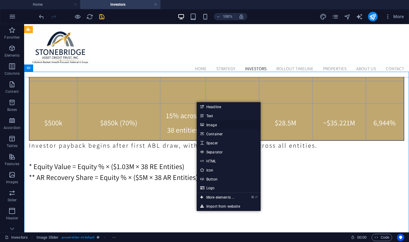
click at [131, 124] on link "Image" at bounding box center [229, 124] width 64 height 9
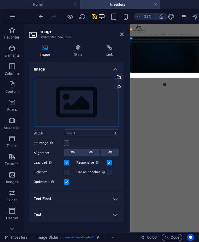
click at [79, 106] on div "Drag files here, click to choose files or select files from Files or our free s…" at bounding box center [76, 102] width 85 height 49
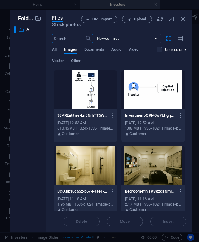
scroll to position [1140, 0]
click at [130, 19] on icon "button" at bounding box center [130, 19] width 4 height 4
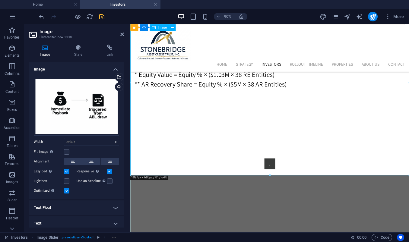
scroll to position [814, 0]
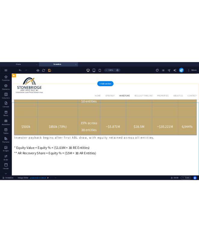
scroll to position [716, 0]
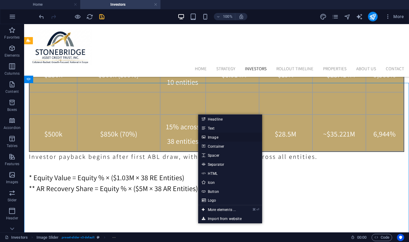
click at [131, 137] on link "Image" at bounding box center [230, 137] width 64 height 9
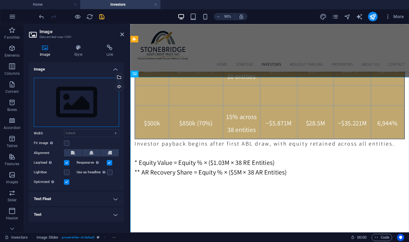
click at [68, 102] on div "Drag files here, click to choose files or select files from Files or our free s…" at bounding box center [76, 102] width 85 height 49
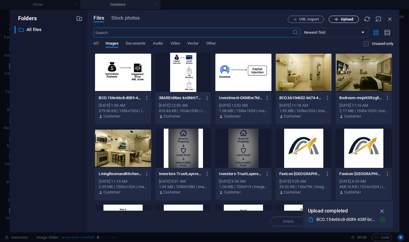
click at [131, 19] on icon "button" at bounding box center [336, 19] width 4 height 4
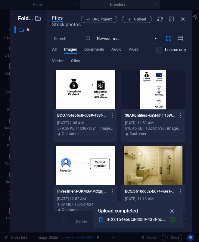
scroll to position [1157, 0]
click at [131, 19] on span "Upload" at bounding box center [140, 19] width 12 height 4
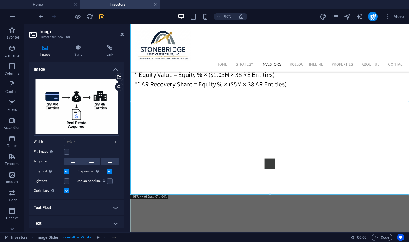
scroll to position [816, 0]
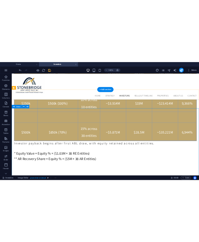
scroll to position [704, 0]
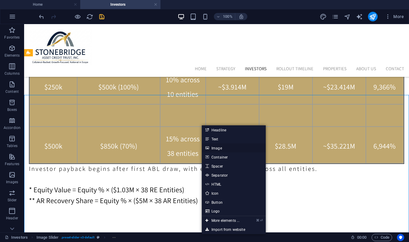
click at [131, 147] on link "Image" at bounding box center [234, 148] width 64 height 9
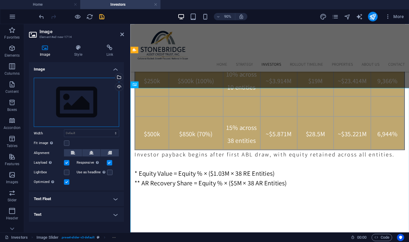
click at [75, 109] on div "Drag files here, click to choose files or select files from Files or our free s…" at bounding box center [76, 102] width 85 height 49
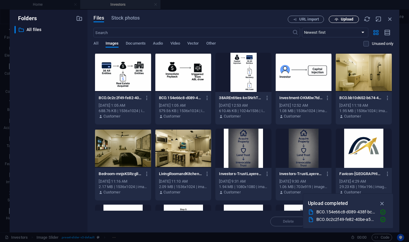
click at [131, 17] on span "Upload" at bounding box center [347, 19] width 12 height 4
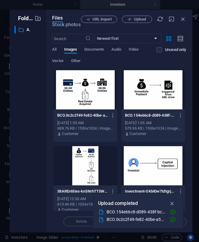
scroll to position [1157, 0]
click at [131, 22] on button "Upload" at bounding box center [137, 19] width 30 height 7
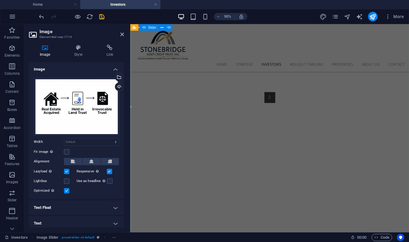
scroll to position [890, 0]
click at [131, 109] on button "Image Slider" at bounding box center [285, 103] width 12 height 12
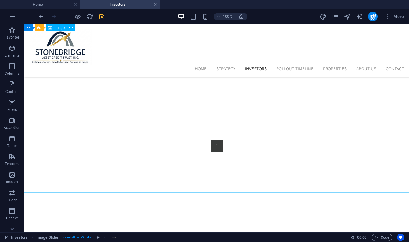
scroll to position [912, 0]
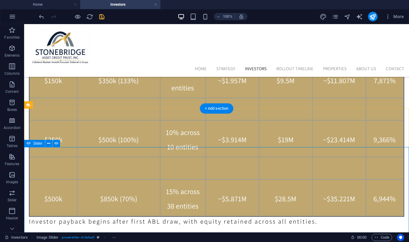
scroll to position [651, 0]
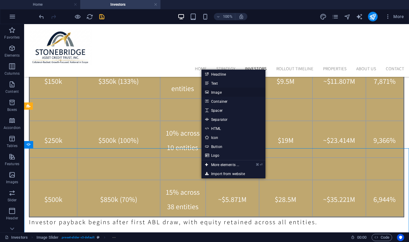
click at [131, 90] on link "Image" at bounding box center [233, 92] width 64 height 9
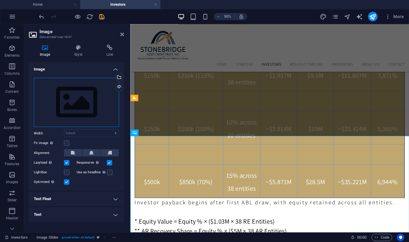
click at [82, 105] on div "Drag files here, click to choose files or select files from Files or our free s…" at bounding box center [76, 102] width 85 height 49
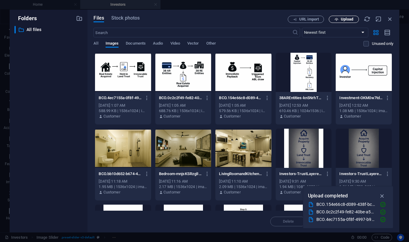
click at [131, 21] on span "Upload" at bounding box center [343, 19] width 25 height 4
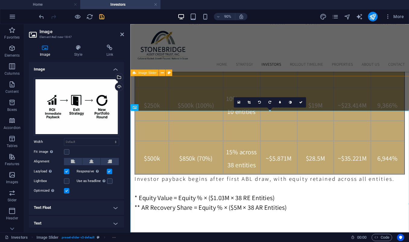
scroll to position [680, 0]
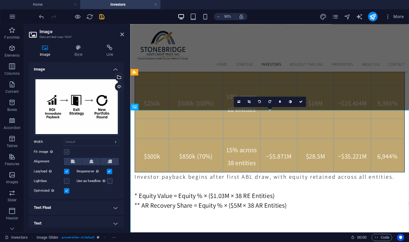
click at [68, 150] on label at bounding box center [66, 151] width 5 height 5
click at [0, 0] on input "Fit image Automatically fit image to a fixed width and height" at bounding box center [0, 0] width 0 height 0
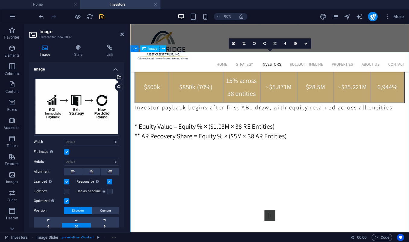
scroll to position [758, 0]
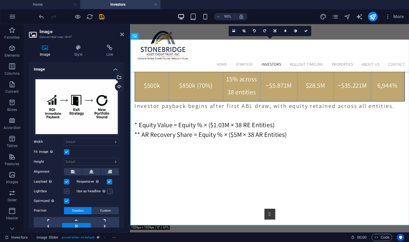
click at [68, 190] on label at bounding box center [66, 191] width 5 height 5
click at [0, 0] on input "Lightbox" at bounding box center [0, 0] width 0 height 0
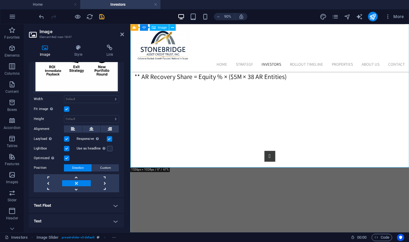
scroll to position [823, 0]
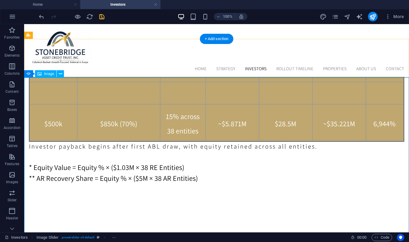
scroll to position [715, 0]
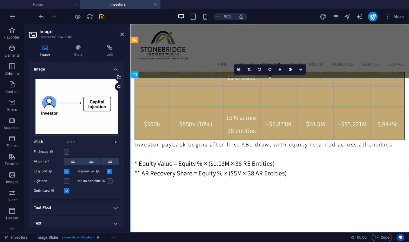
click at [66, 149] on label at bounding box center [66, 151] width 5 height 5
click at [0, 0] on input "Fit image Automatically fit image to a fixed width and height" at bounding box center [0, 0] width 0 height 0
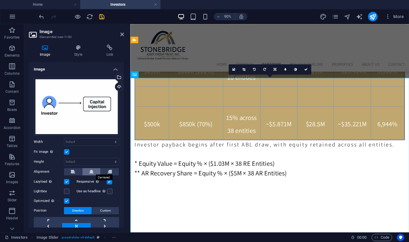
click at [87, 172] on button at bounding box center [91, 171] width 18 height 7
click at [92, 171] on icon at bounding box center [91, 171] width 4 height 7
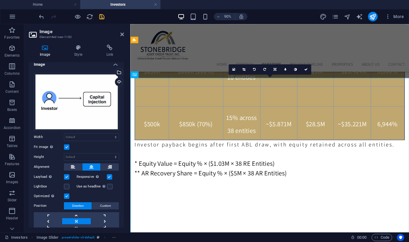
scroll to position [5, 0]
click at [68, 185] on label at bounding box center [66, 186] width 5 height 5
click at [0, 0] on input "Lightbox" at bounding box center [0, 0] width 0 height 0
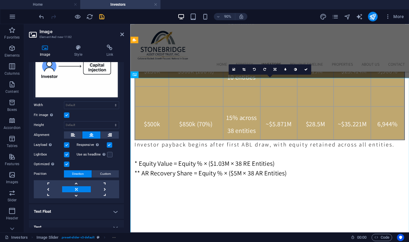
scroll to position [43, 0]
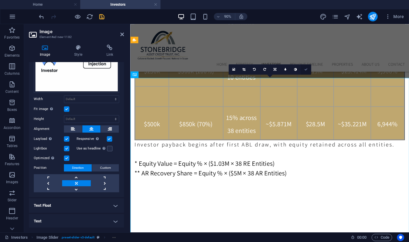
click at [131, 71] on icon at bounding box center [305, 69] width 3 height 3
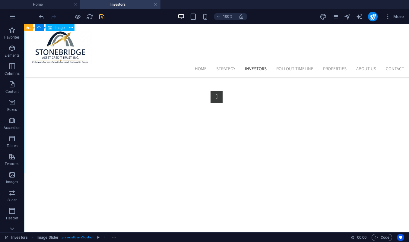
scroll to position [902, 0]
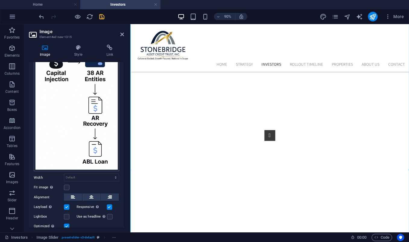
scroll to position [34, 0]
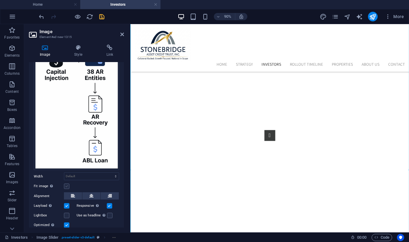
click at [68, 184] on label at bounding box center [66, 186] width 5 height 5
click at [0, 0] on input "Fit image Automatically fit image to a fixed width and height" at bounding box center [0, 0] width 0 height 0
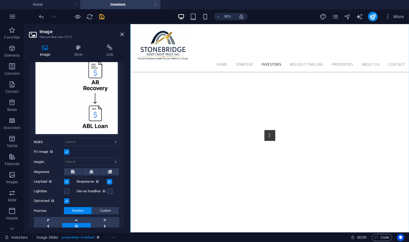
scroll to position [70, 0]
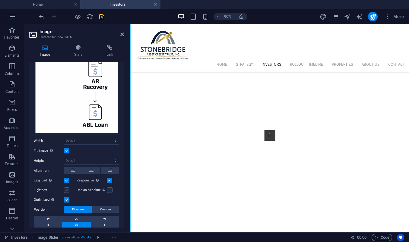
click at [67, 189] on label at bounding box center [66, 190] width 5 height 5
click at [0, 0] on input "Lightbox" at bounding box center [0, 0] width 0 height 0
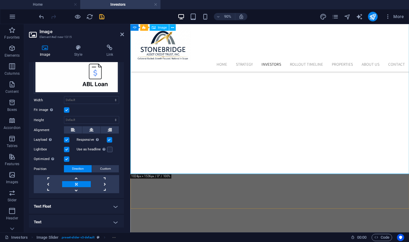
scroll to position [1077, 0]
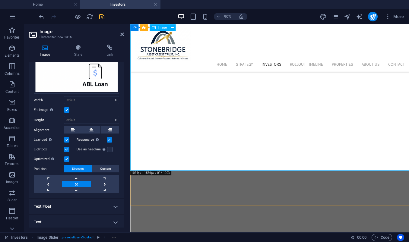
click at [122, 36] on icon at bounding box center [122, 34] width 4 height 5
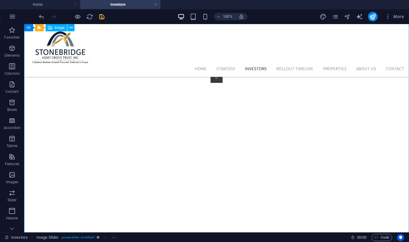
scroll to position [919, 0]
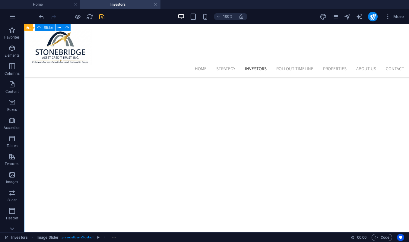
select select "ms"
select select "s"
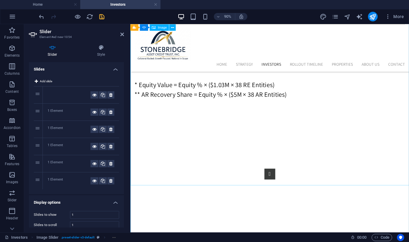
scroll to position [799, 0]
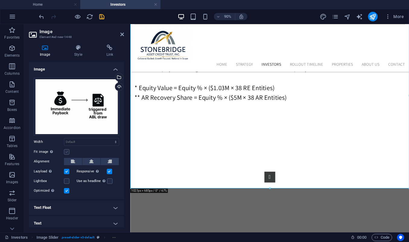
click at [67, 151] on label at bounding box center [66, 151] width 5 height 5
click at [0, 0] on input "Fit image Automatically fit image to a fixed width and height" at bounding box center [0, 0] width 0 height 0
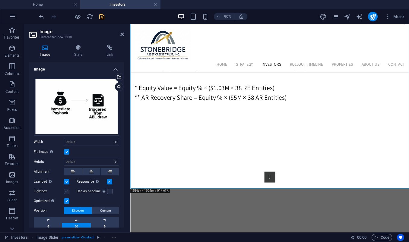
click at [69, 190] on label at bounding box center [66, 191] width 5 height 5
click at [0, 0] on input "Lightbox" at bounding box center [0, 0] width 0 height 0
drag, startPoint x: 122, startPoint y: 37, endPoint x: 100, endPoint y: 16, distance: 30.5
click at [122, 37] on link at bounding box center [122, 34] width 4 height 5
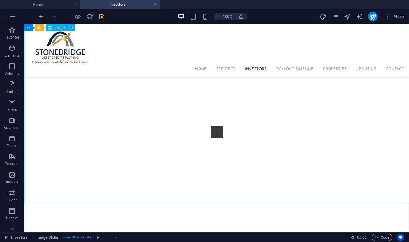
scroll to position [882, 0]
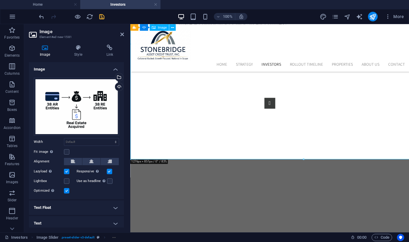
scroll to position [825, 0]
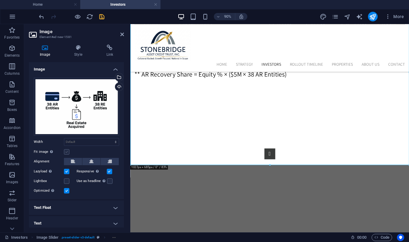
click at [68, 151] on label at bounding box center [66, 151] width 5 height 5
click at [0, 0] on input "Fit image Automatically fit image to a fixed width and height" at bounding box center [0, 0] width 0 height 0
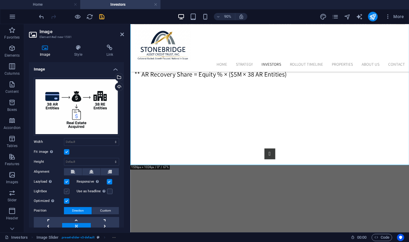
click at [68, 190] on label at bounding box center [66, 191] width 5 height 5
click at [0, 0] on input "Lightbox" at bounding box center [0, 0] width 0 height 0
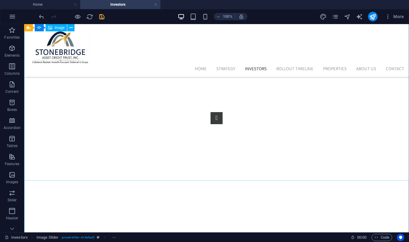
scroll to position [876, 0]
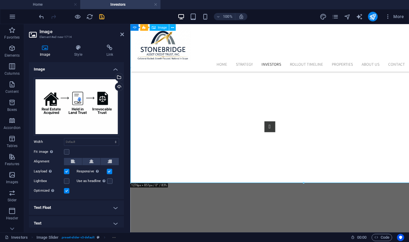
scroll to position [799, 0]
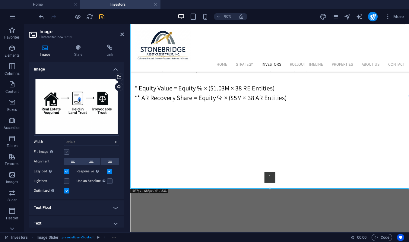
click at [68, 152] on label at bounding box center [66, 151] width 5 height 5
click at [0, 0] on input "Fit image Automatically fit image to a fixed width and height" at bounding box center [0, 0] width 0 height 0
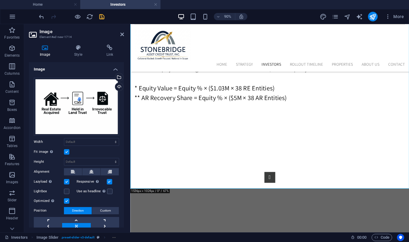
click at [70, 192] on div "Lightbox" at bounding box center [55, 191] width 43 height 7
click at [66, 192] on label at bounding box center [66, 191] width 5 height 5
click at [0, 0] on input "Lightbox" at bounding box center [0, 0] width 0 height 0
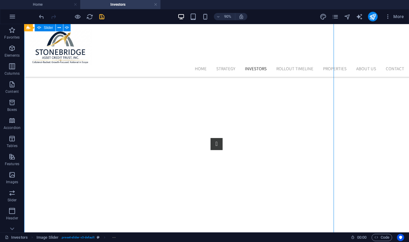
scroll to position [906, 0]
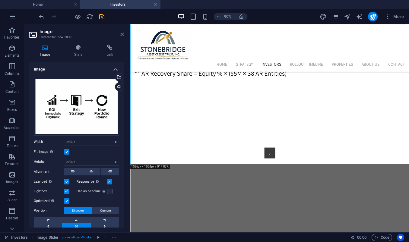
click at [122, 33] on icon at bounding box center [122, 34] width 4 height 5
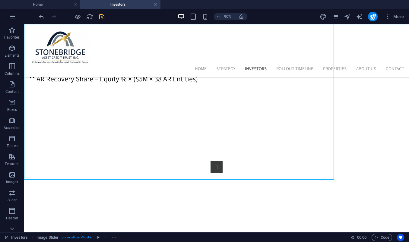
scroll to position [882, 0]
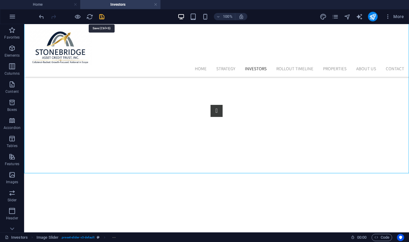
click at [102, 18] on icon "save" at bounding box center [101, 16] width 7 height 7
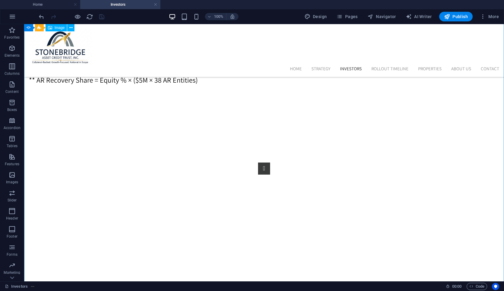
scroll to position [827, 0]
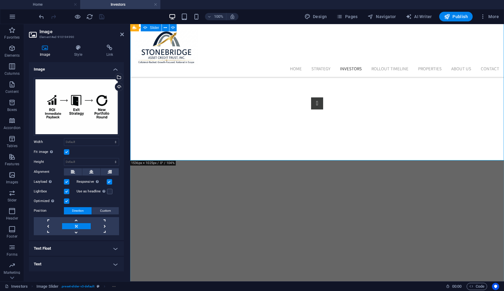
scroll to position [893, 0]
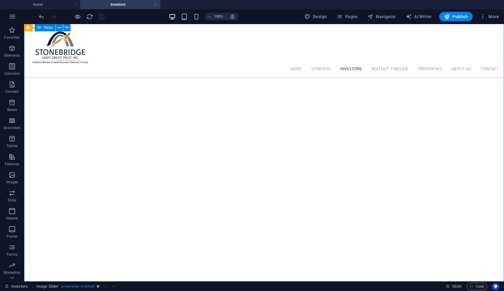
scroll to position [1180, 0]
select select "ms"
select select "s"
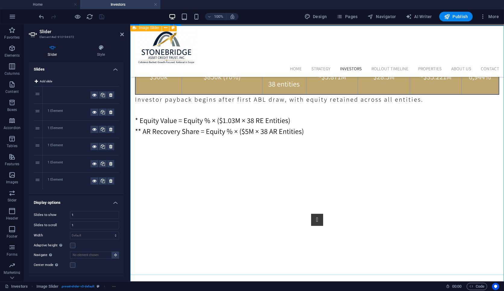
scroll to position [753, 0]
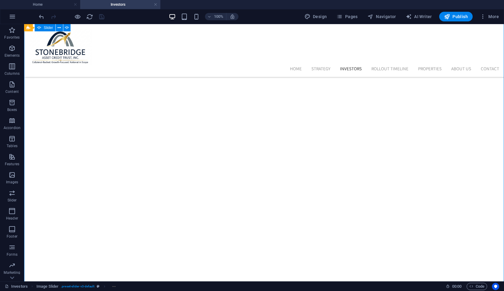
scroll to position [1037, 0]
select select "ms"
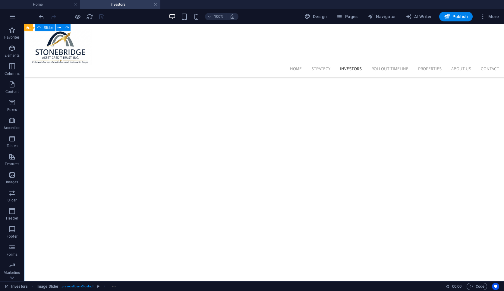
select select "s"
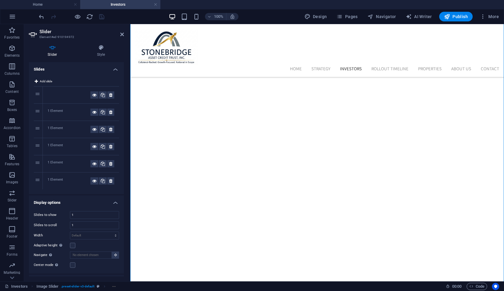
scroll to position [958, 0]
click at [51, 49] on icon at bounding box center [52, 48] width 47 height 6
click at [114, 71] on h4 "Slides" at bounding box center [76, 67] width 95 height 11
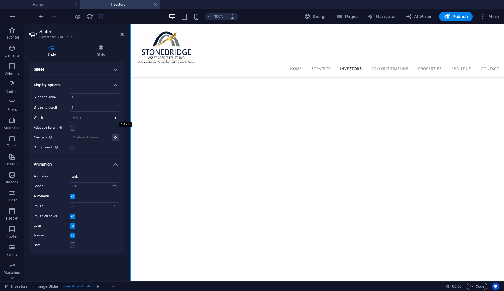
click at [77, 119] on select "Default px % rem em vw vh" at bounding box center [94, 117] width 49 height 7
click at [72, 128] on label at bounding box center [72, 127] width 5 height 5
click at [0, 0] on input "Adaptive height Automatically adjust the height for single slide horizontal sli…" at bounding box center [0, 0] width 0 height 0
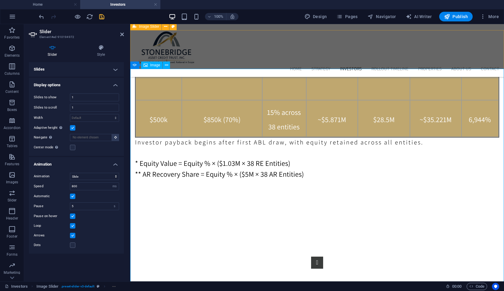
scroll to position [730, 0]
click at [101, 16] on icon "save" at bounding box center [101, 16] width 7 height 7
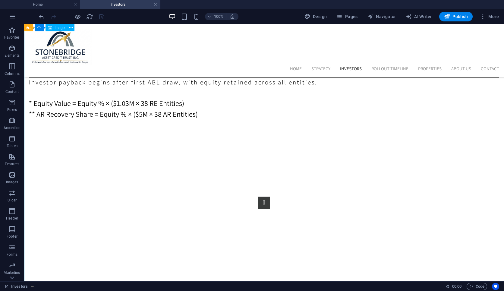
scroll to position [778, 0]
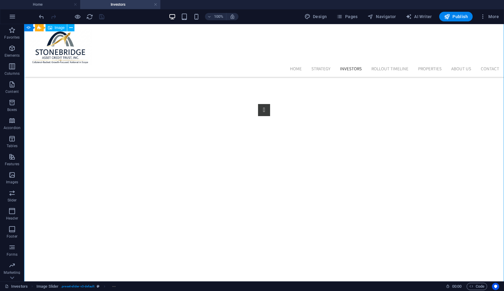
scroll to position [860, 0]
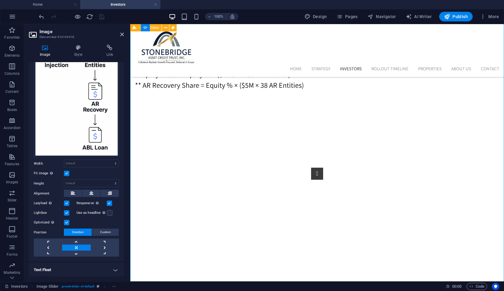
scroll to position [62, 0]
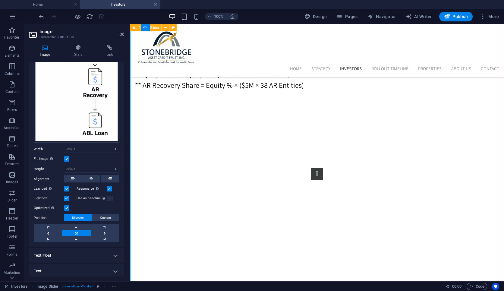
click at [107, 196] on label at bounding box center [109, 198] width 5 height 5
click at [0, 0] on input "Use as headline The image will be wrapped in an H1 headline tag. Useful for giv…" at bounding box center [0, 0] width 0 height 0
click at [107, 196] on label at bounding box center [109, 198] width 5 height 5
click at [0, 0] on input "Use as headline The image will be wrapped in an H1 headline tag. Useful for giv…" at bounding box center [0, 0] width 0 height 0
click at [65, 158] on label at bounding box center [66, 158] width 5 height 5
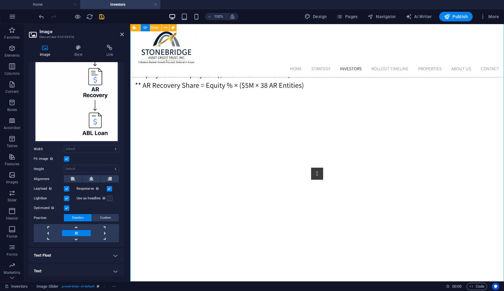
click at [0, 0] on input "Fit image Automatically fit image to a fixed width and height" at bounding box center [0, 0] width 0 height 0
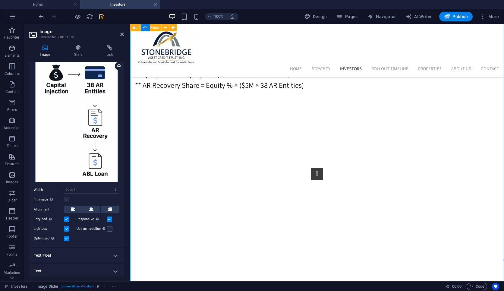
click at [68, 197] on label at bounding box center [66, 199] width 5 height 5
click at [0, 0] on input "Fit image Automatically fit image to a fixed width and height" at bounding box center [0, 0] width 0 height 0
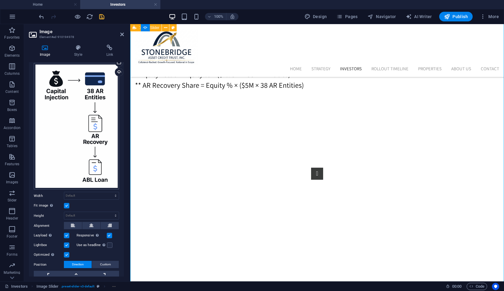
scroll to position [0, 0]
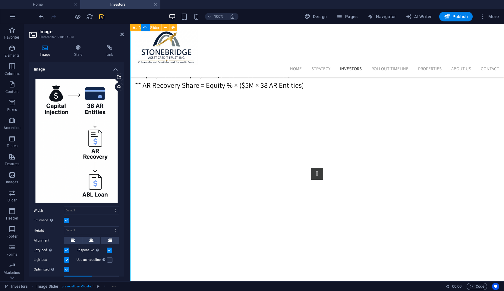
click at [66, 218] on label at bounding box center [66, 220] width 5 height 5
click at [0, 0] on input "Fit image Automatically fit image to a fixed width and height" at bounding box center [0, 0] width 0 height 0
click at [67, 218] on label at bounding box center [66, 220] width 5 height 5
click at [0, 0] on input "Fit image Automatically fit image to a fixed width and height" at bounding box center [0, 0] width 0 height 0
click at [67, 219] on label at bounding box center [66, 220] width 5 height 5
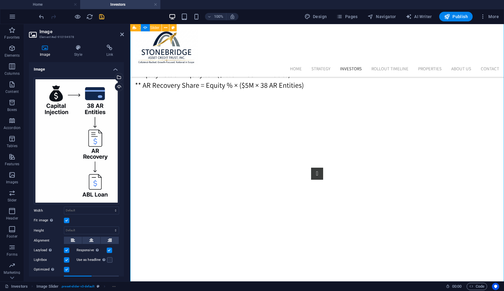
click at [0, 0] on input "Fit image Automatically fit image to a fixed width and height" at bounding box center [0, 0] width 0 height 0
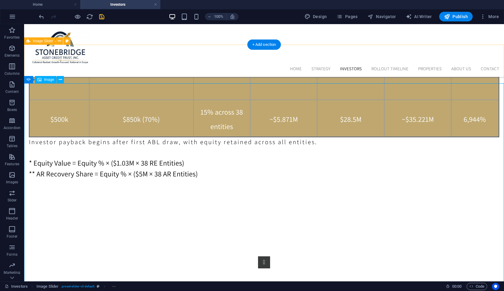
scroll to position [749, 0]
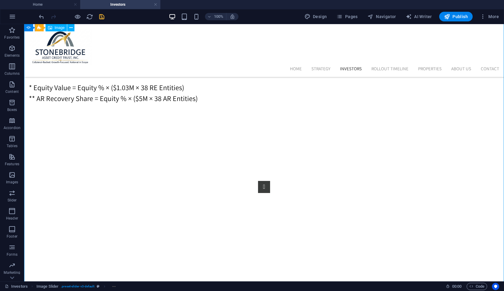
scroll to position [785, 0]
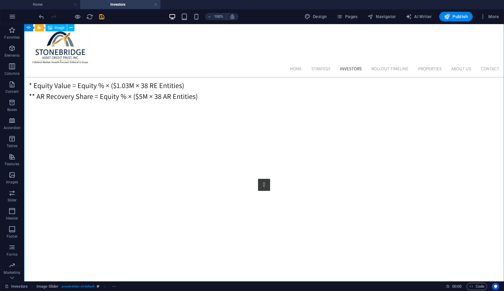
scroll to position [810, 0]
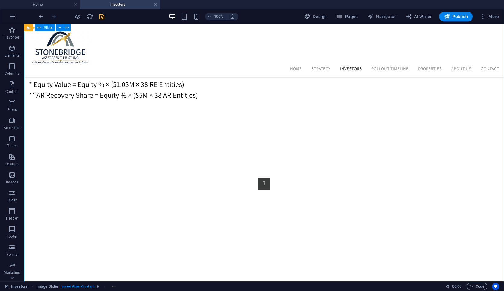
click at [102, 18] on icon "save" at bounding box center [101, 16] width 7 height 7
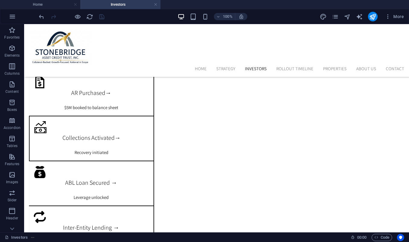
scroll to position [1277, 0]
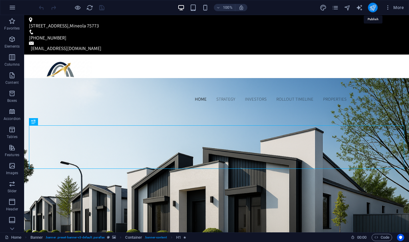
click at [373, 11] on icon "publish" at bounding box center [372, 7] width 7 height 7
